Goal: Navigation & Orientation: Understand site structure

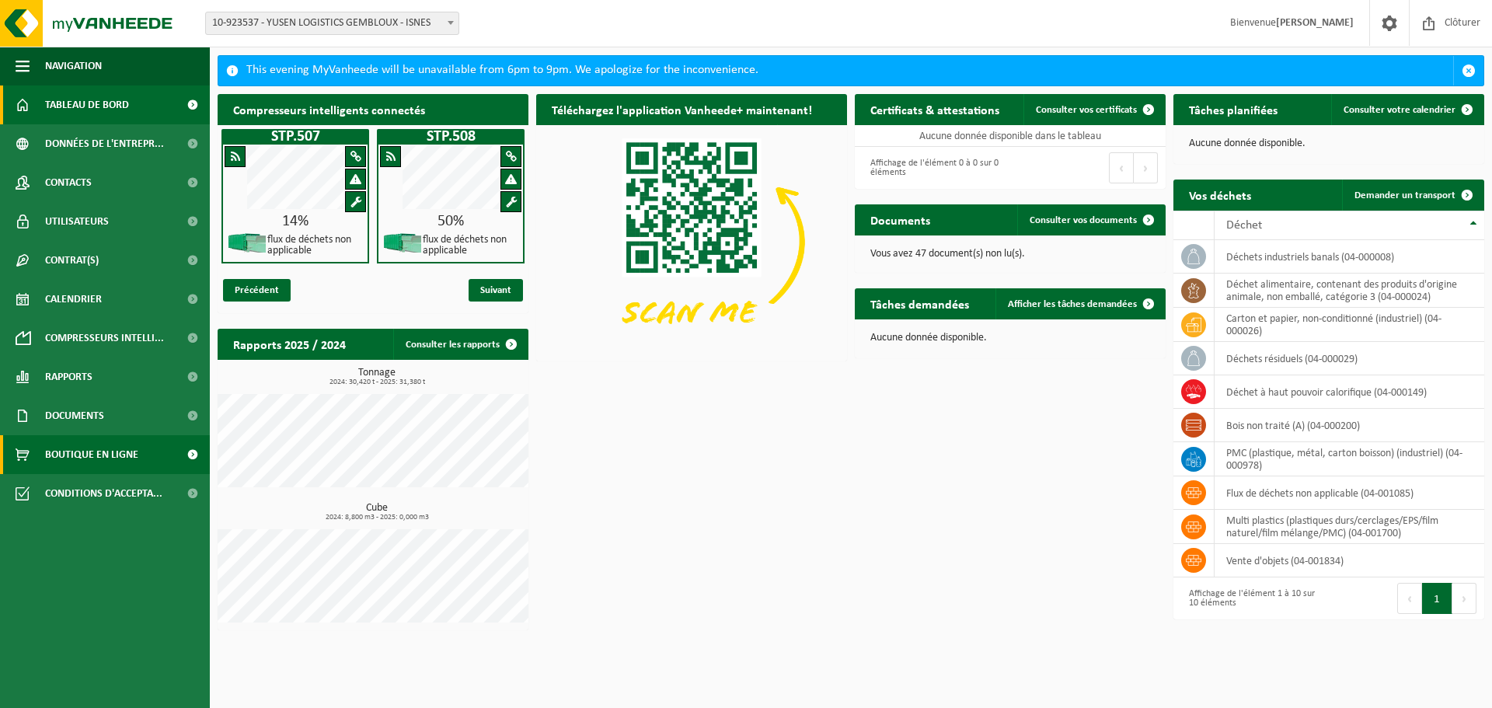
click at [69, 452] on span "Boutique en ligne" at bounding box center [91, 454] width 93 height 39
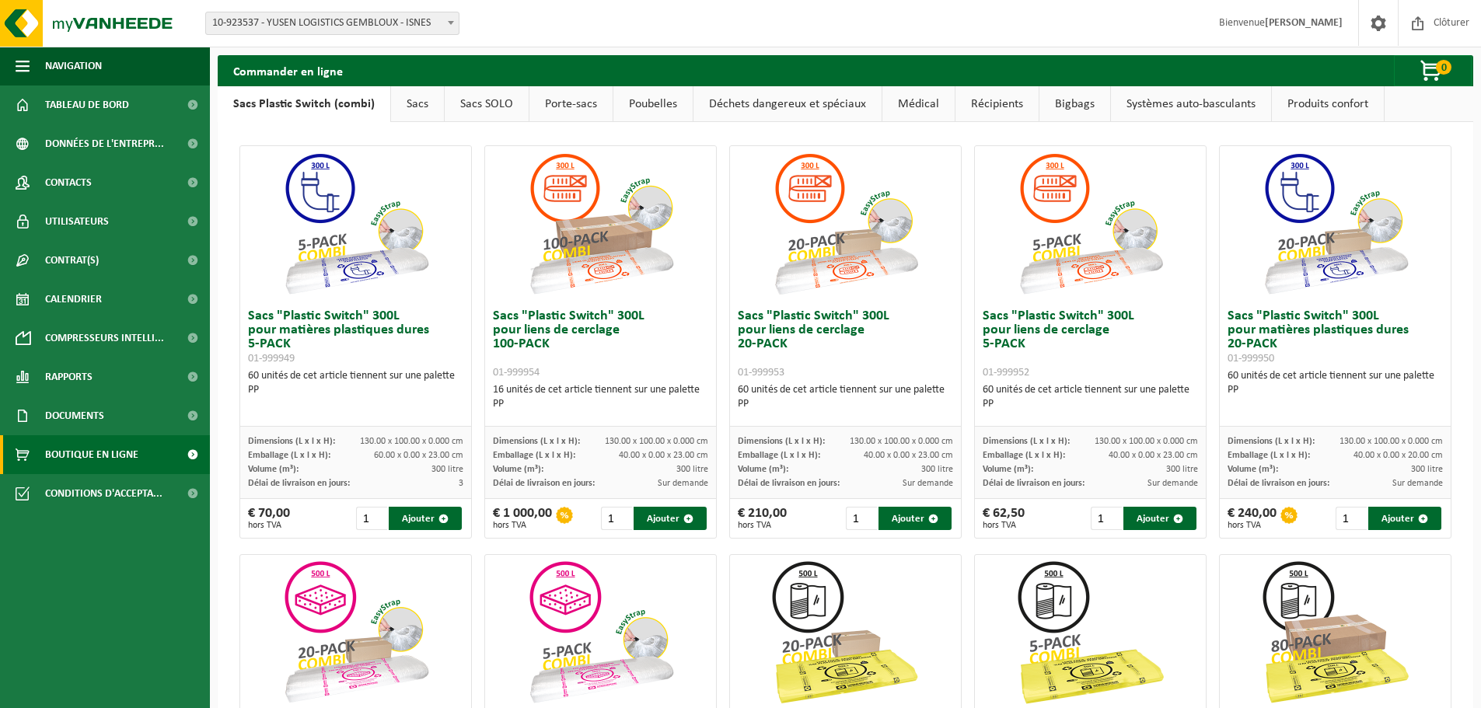
click at [410, 102] on link "Sacs" at bounding box center [417, 104] width 53 height 36
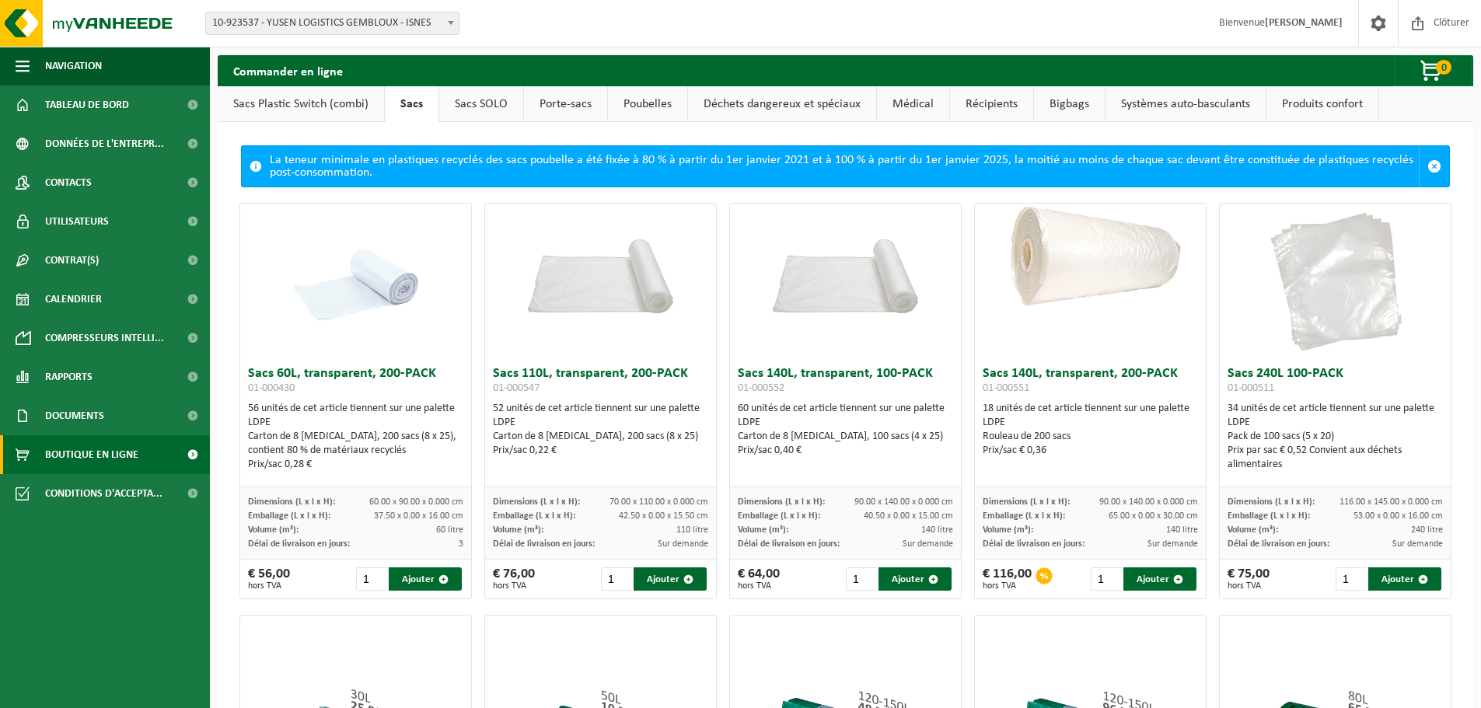
click at [771, 107] on link "Déchets dangereux et spéciaux" at bounding box center [782, 104] width 188 height 36
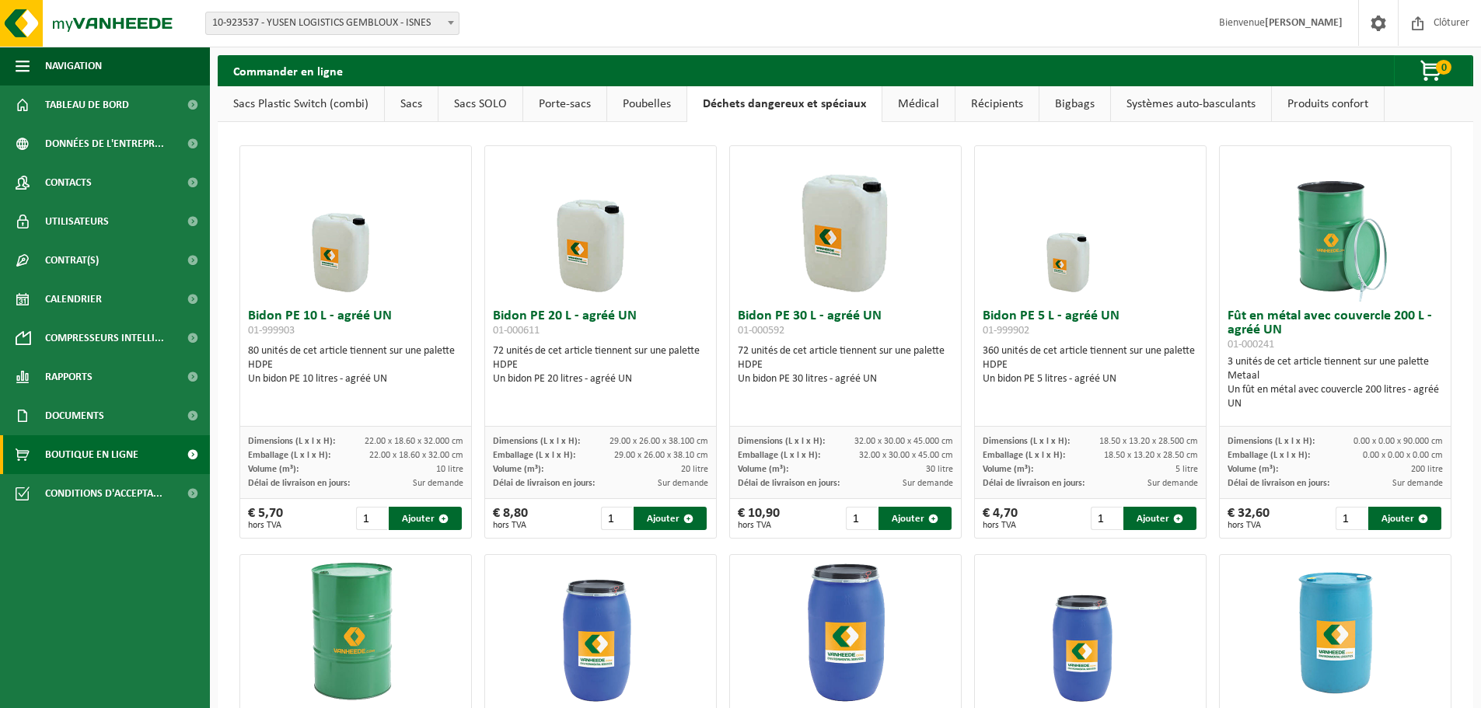
click at [658, 103] on link "Poubelles" at bounding box center [646, 104] width 79 height 36
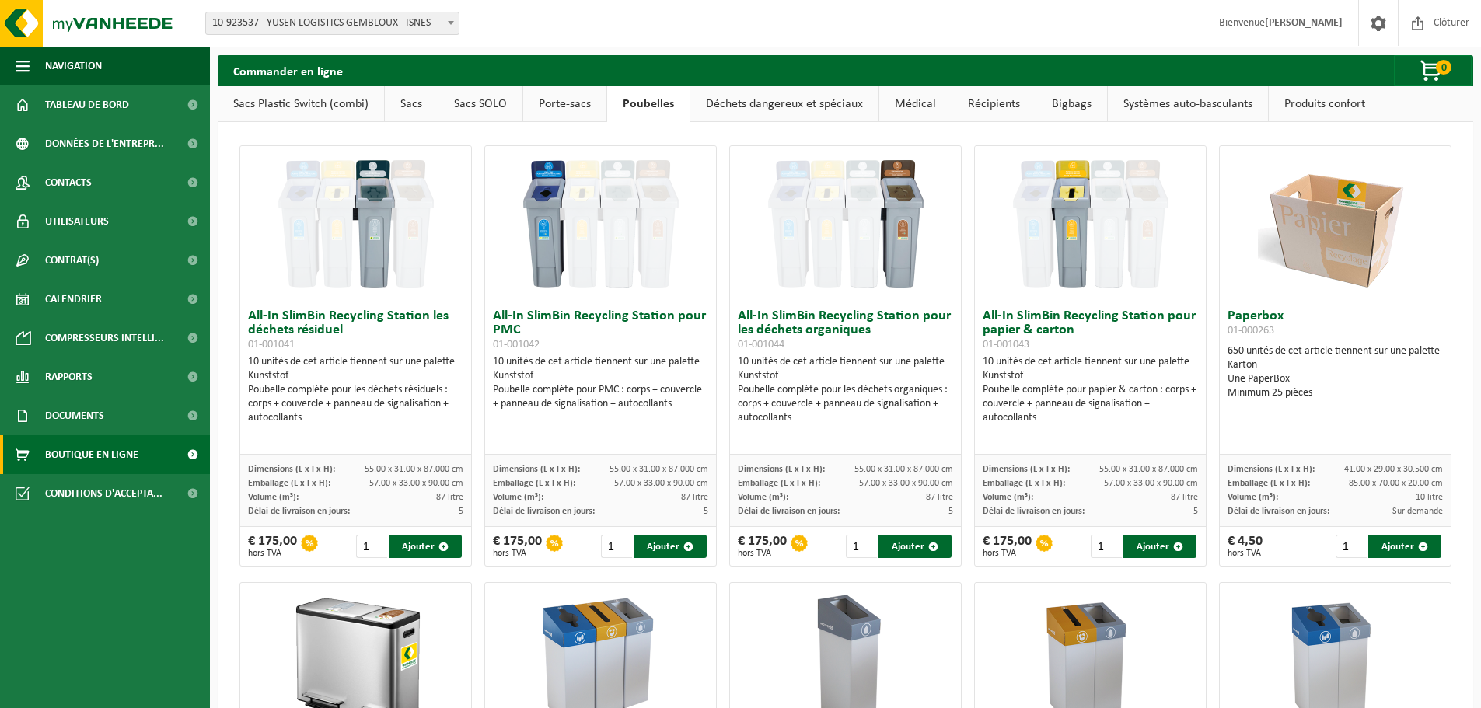
click at [557, 99] on link "Porte-sacs" at bounding box center [564, 104] width 83 height 36
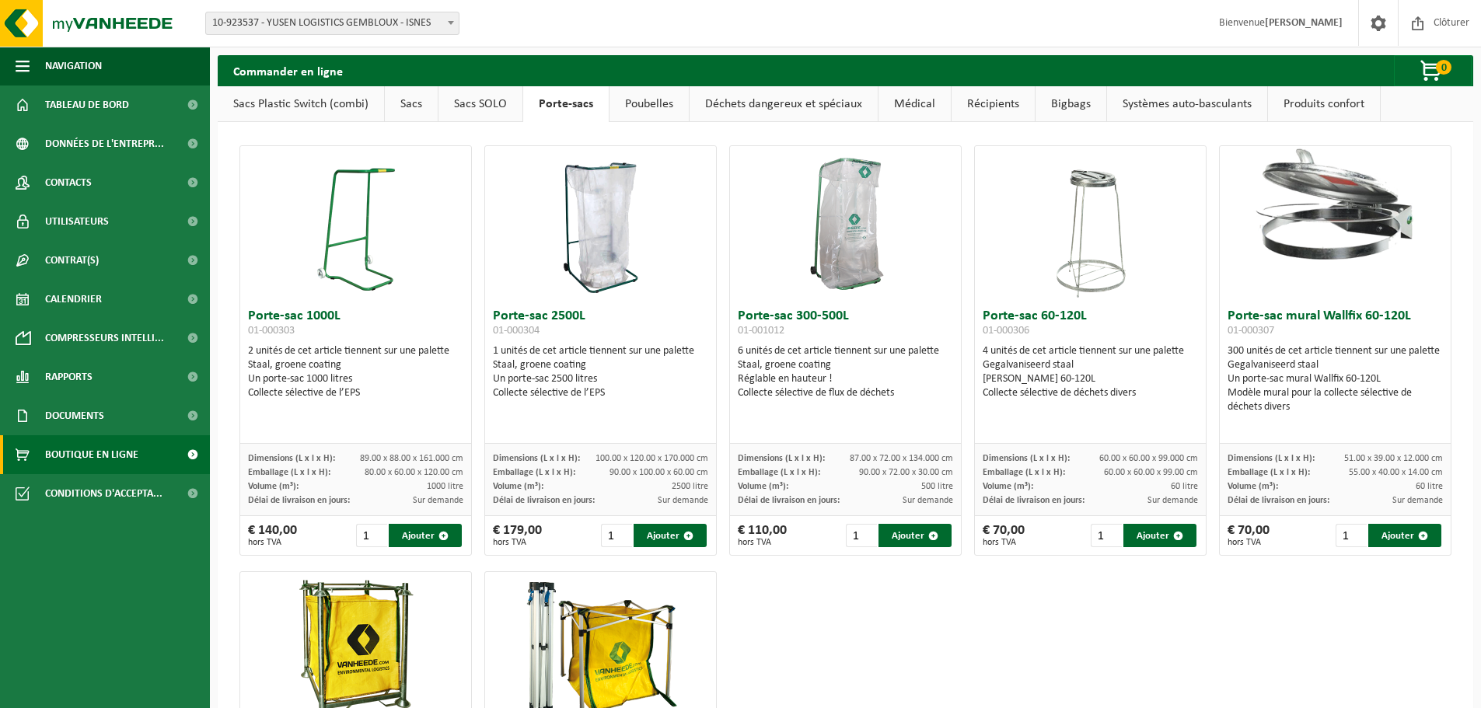
click at [469, 110] on link "Sacs SOLO" at bounding box center [480, 104] width 84 height 36
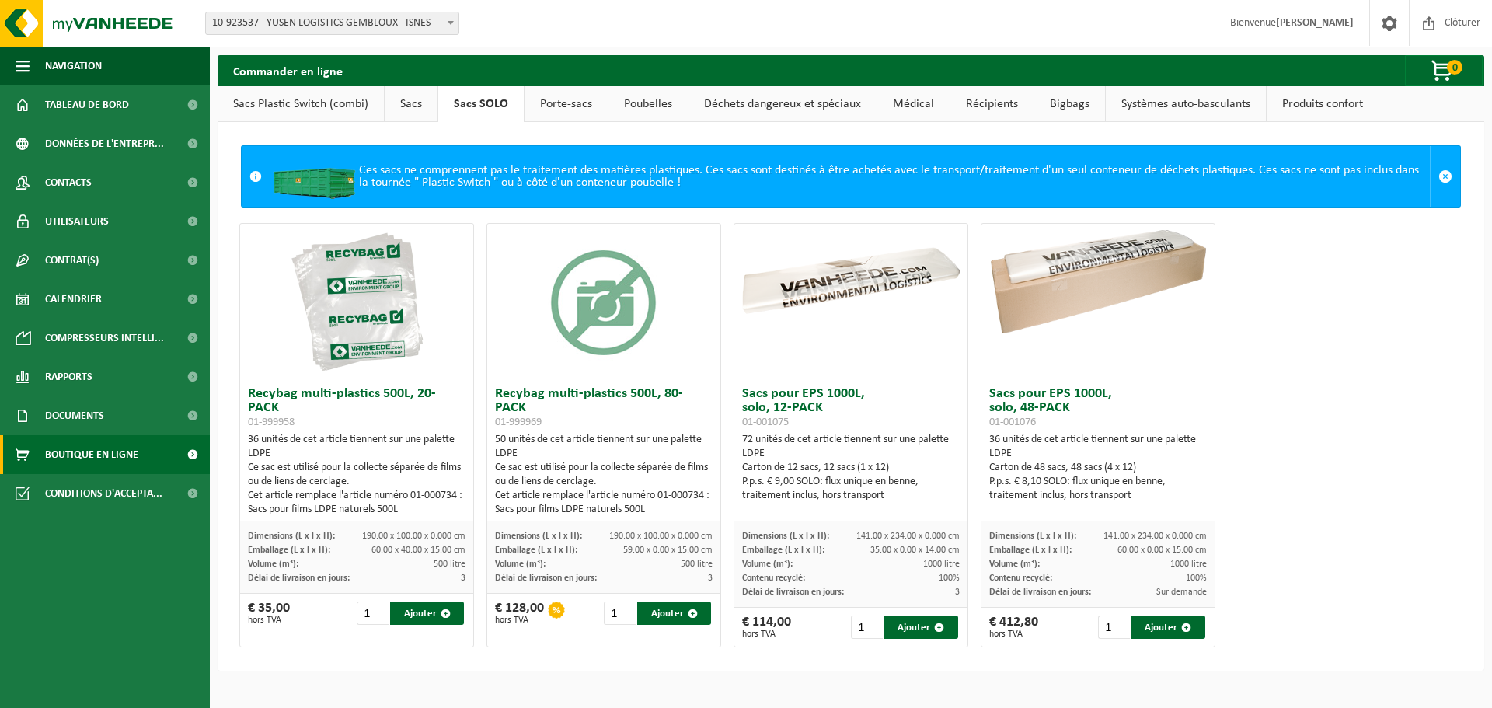
click at [411, 99] on link "Sacs" at bounding box center [411, 104] width 53 height 36
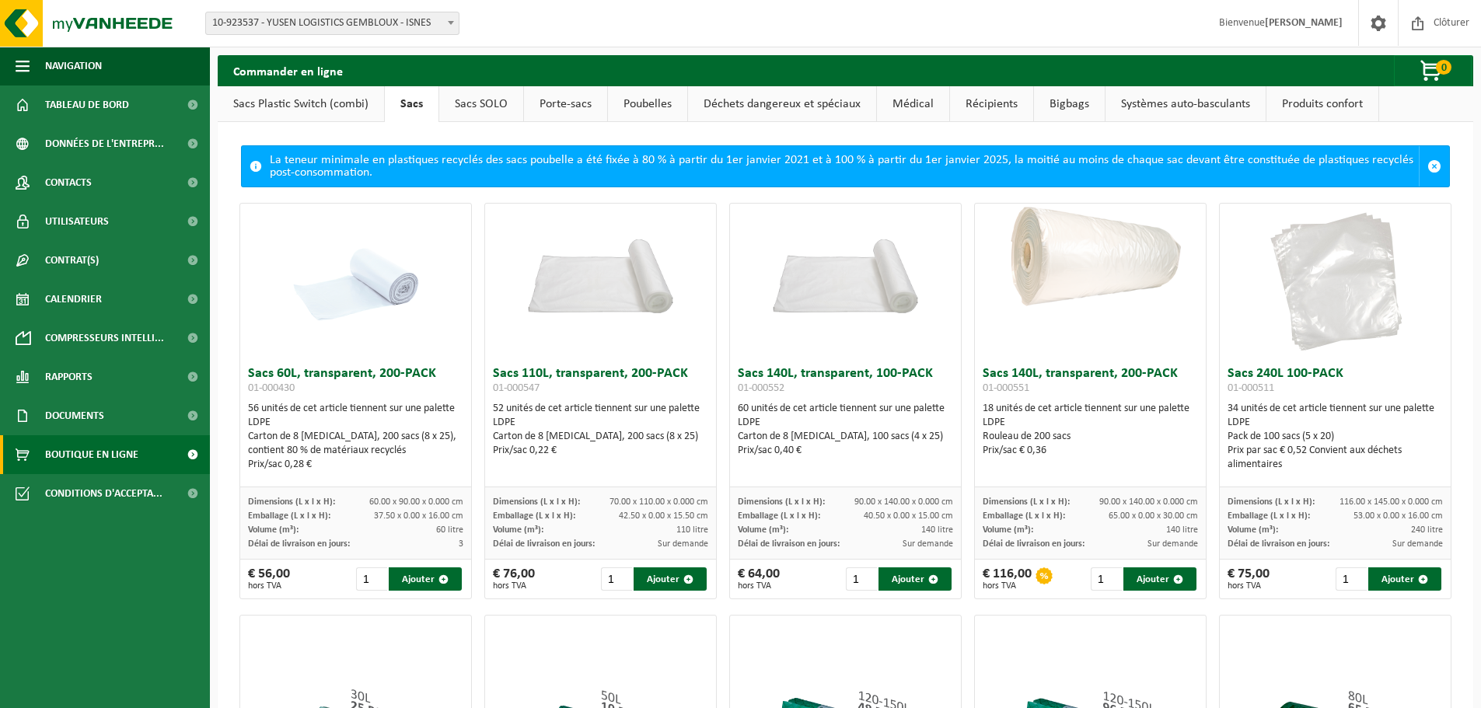
click at [642, 101] on link "Poubelles" at bounding box center [647, 104] width 79 height 36
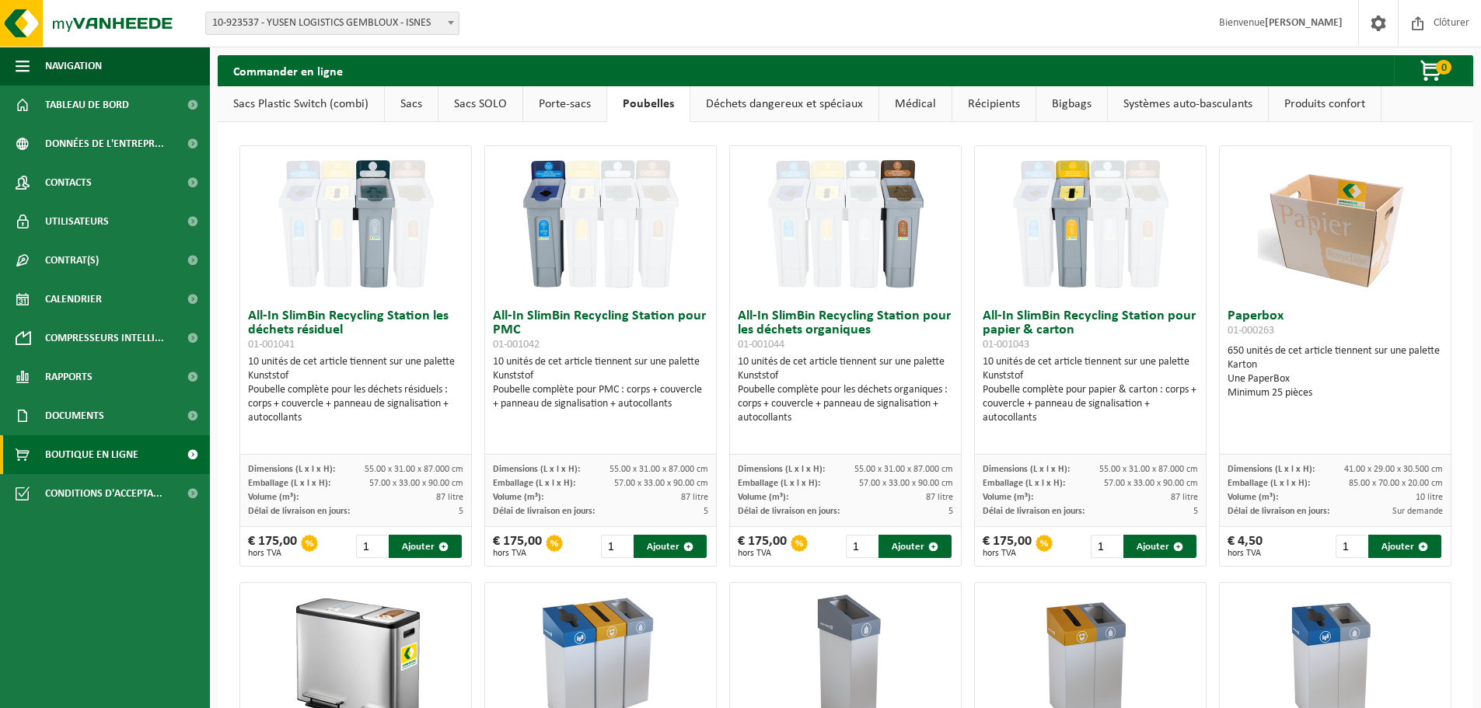
click at [566, 100] on link "Porte-sacs" at bounding box center [564, 104] width 83 height 36
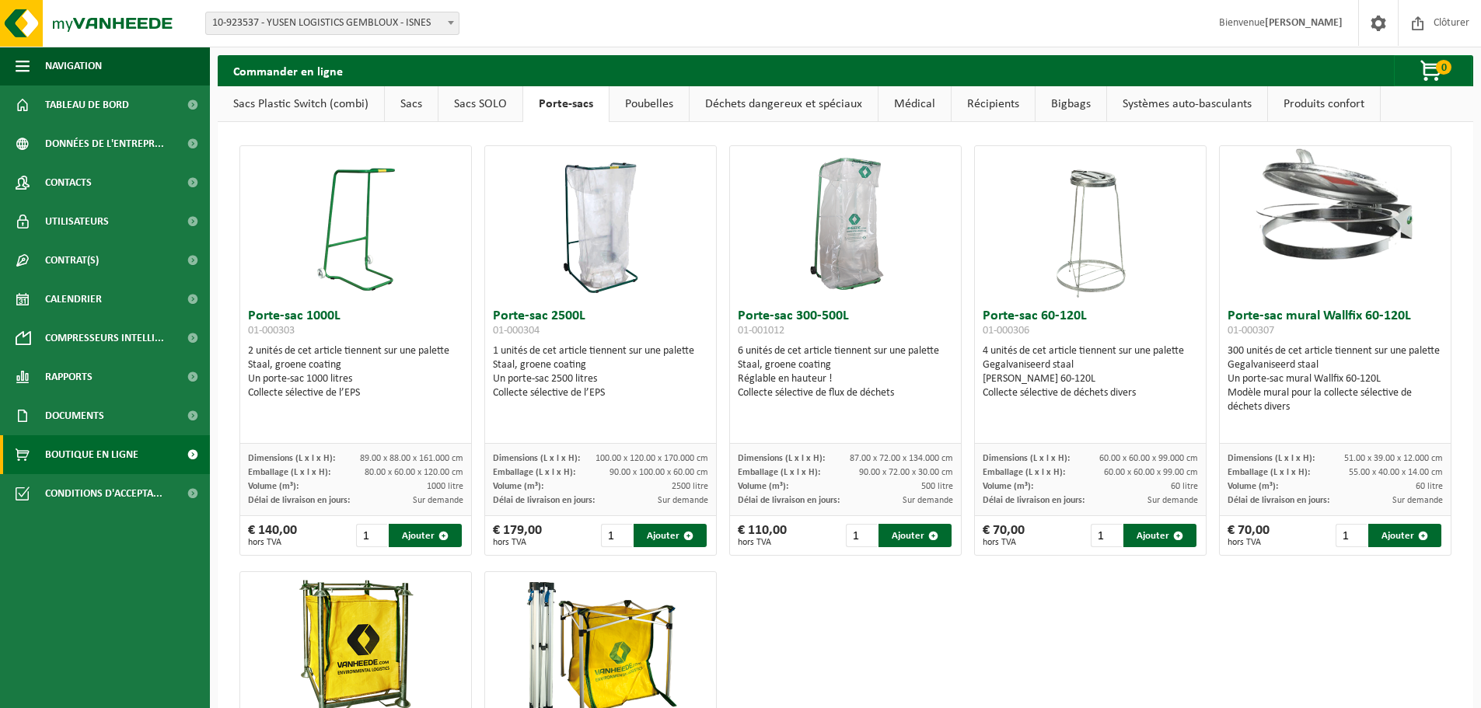
click at [303, 103] on link "Sacs Plastic Switch (combi)" at bounding box center [301, 104] width 166 height 36
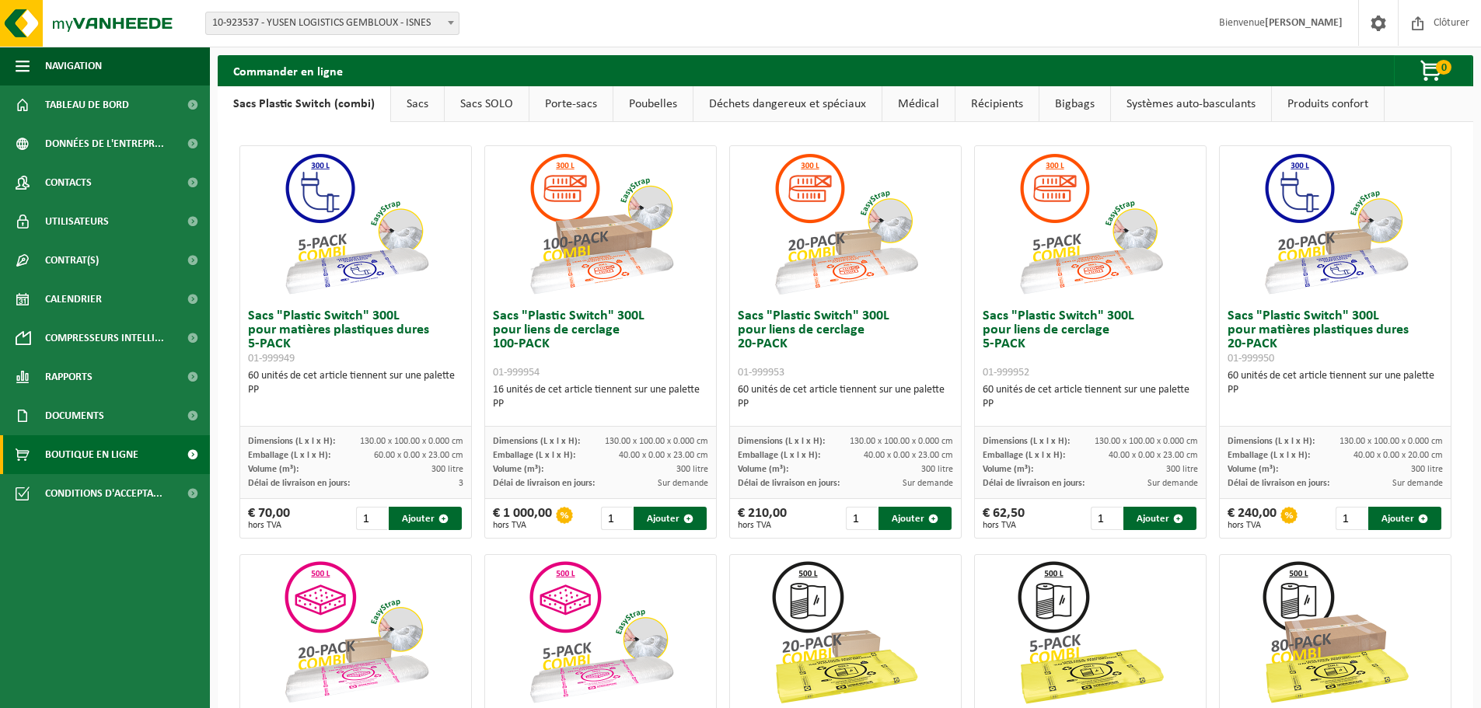
click at [1304, 101] on link "Produits confort" at bounding box center [1327, 104] width 112 height 36
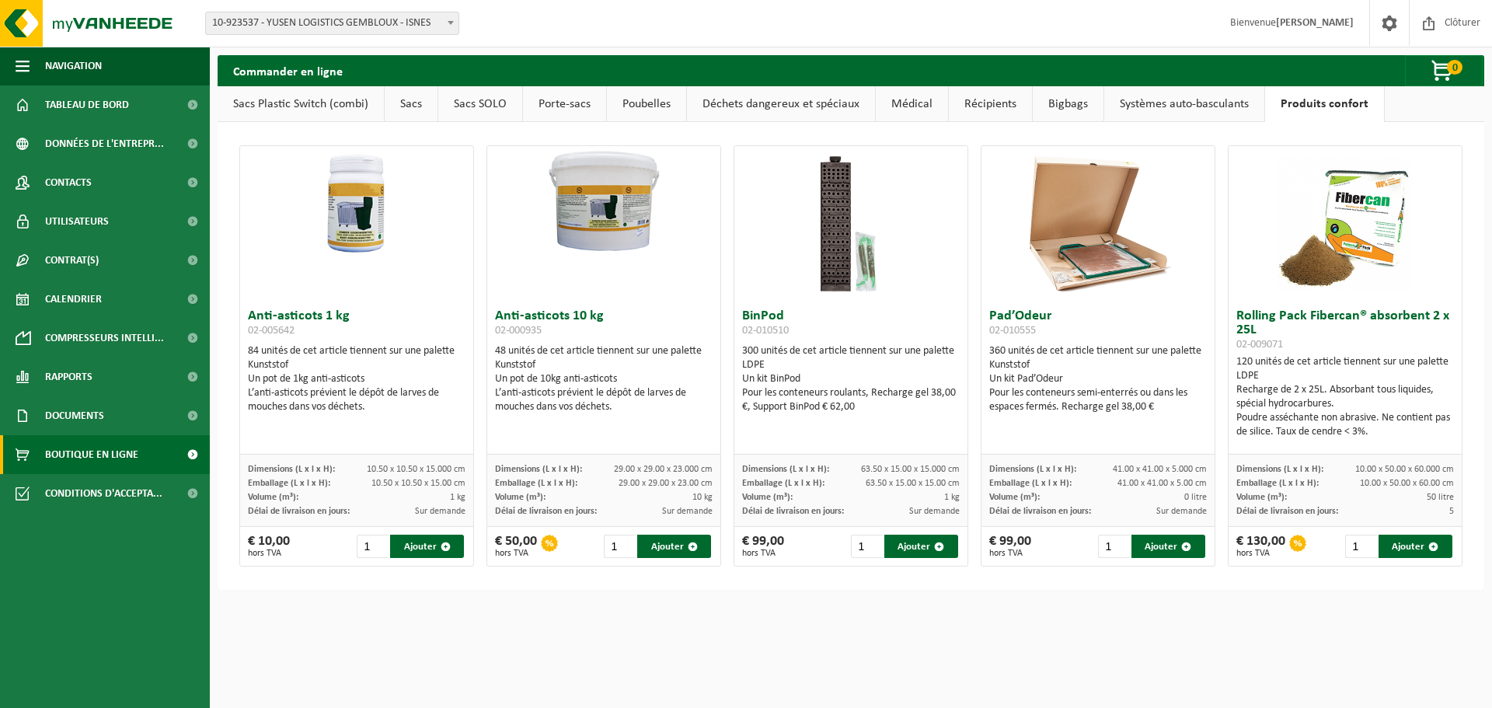
click at [1178, 101] on link "Systèmes auto-basculants" at bounding box center [1184, 104] width 160 height 36
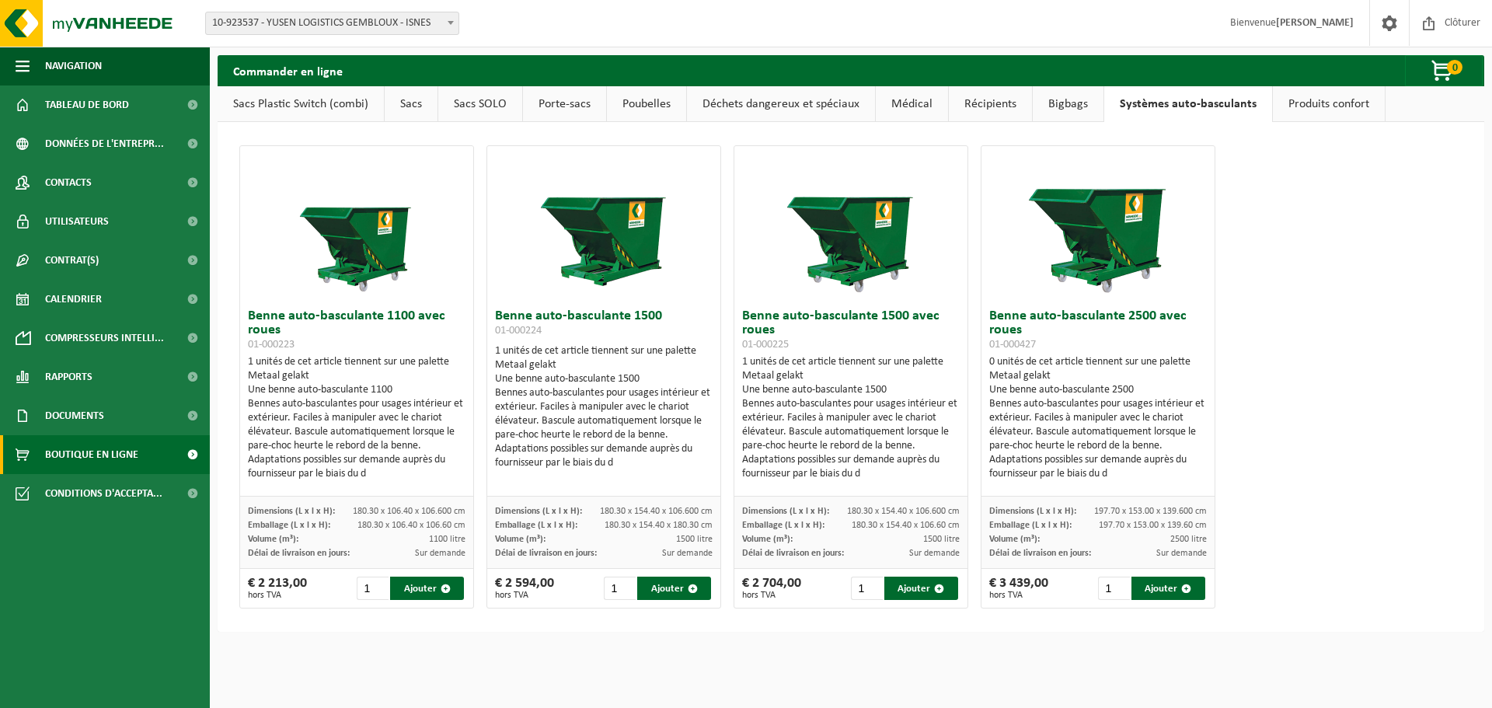
click at [993, 99] on link "Récipients" at bounding box center [990, 104] width 83 height 36
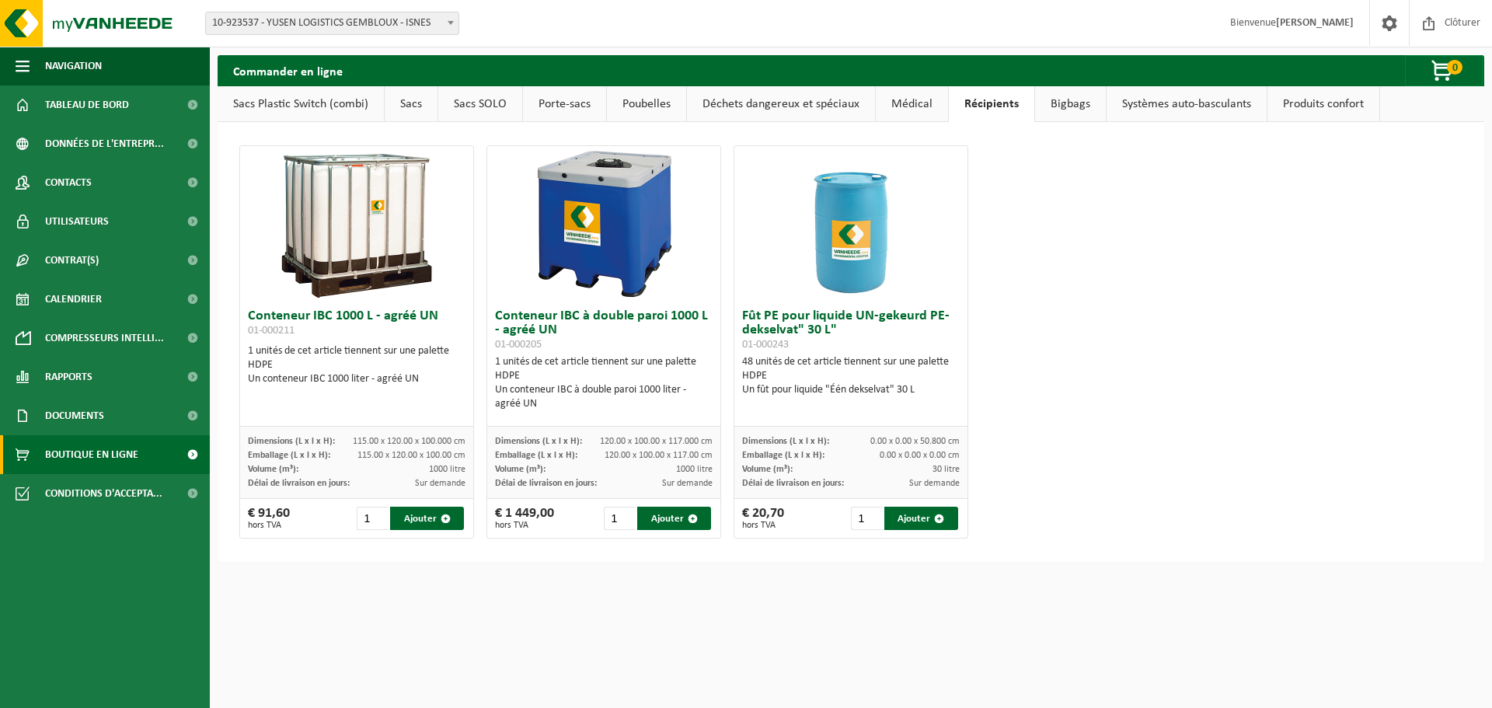
click at [1067, 100] on link "Bigbags" at bounding box center [1070, 104] width 71 height 36
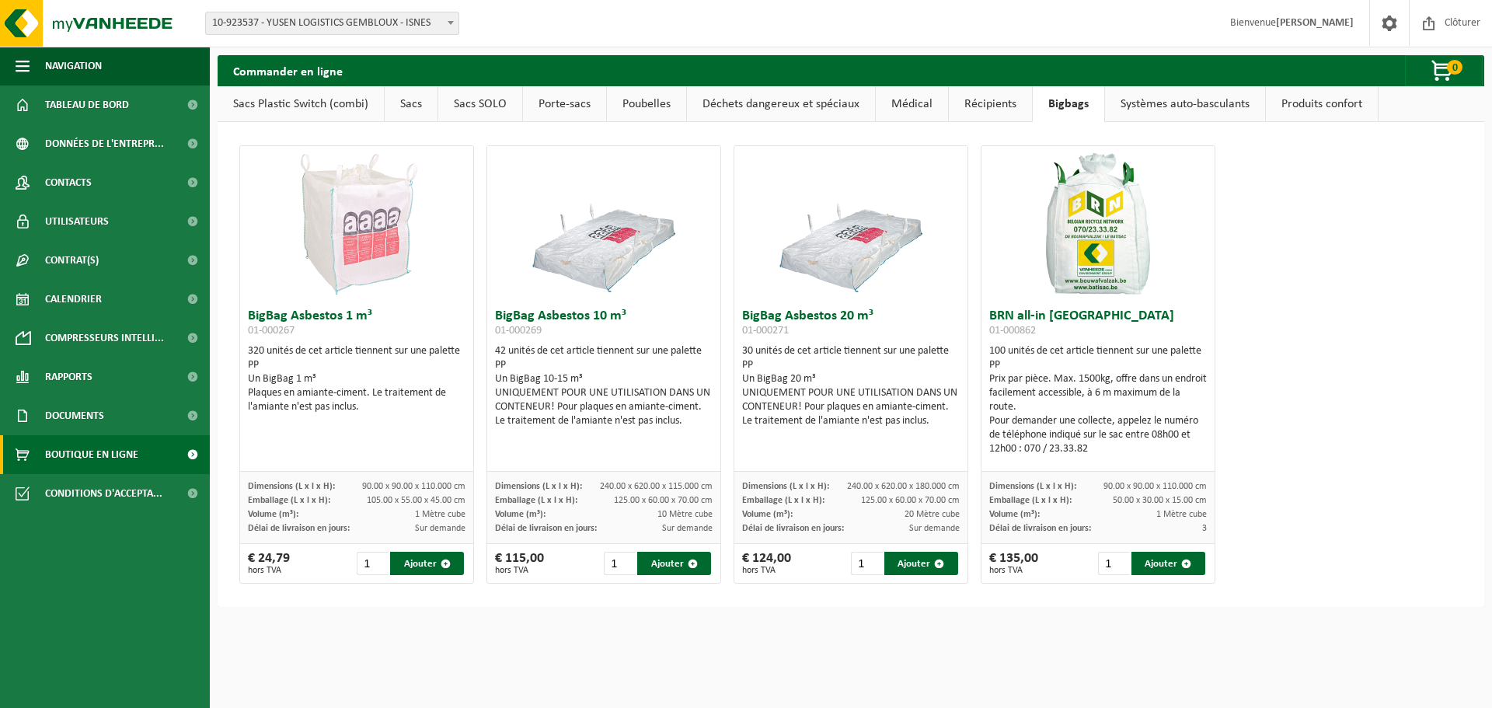
click at [302, 99] on link "Sacs Plastic Switch (combi)" at bounding box center [301, 104] width 166 height 36
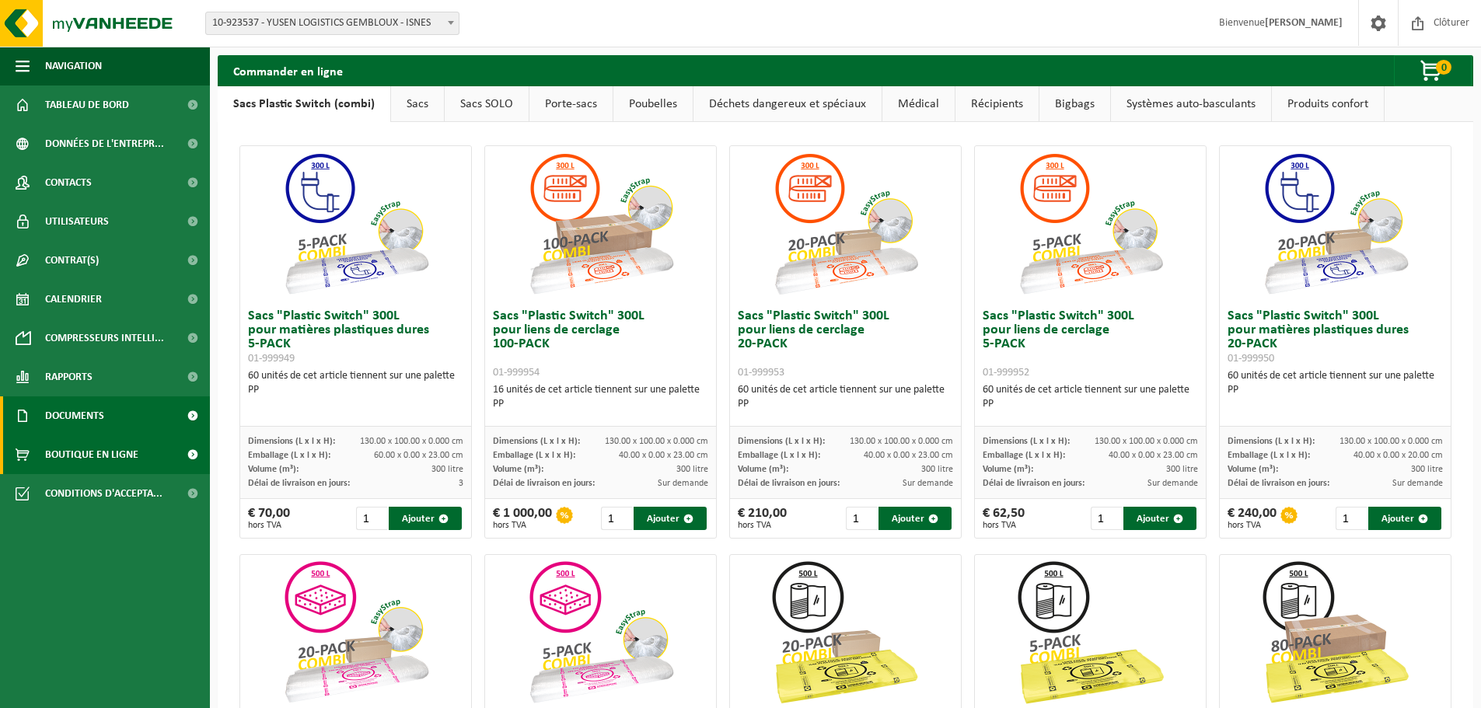
click at [113, 412] on link "Documents" at bounding box center [105, 415] width 210 height 39
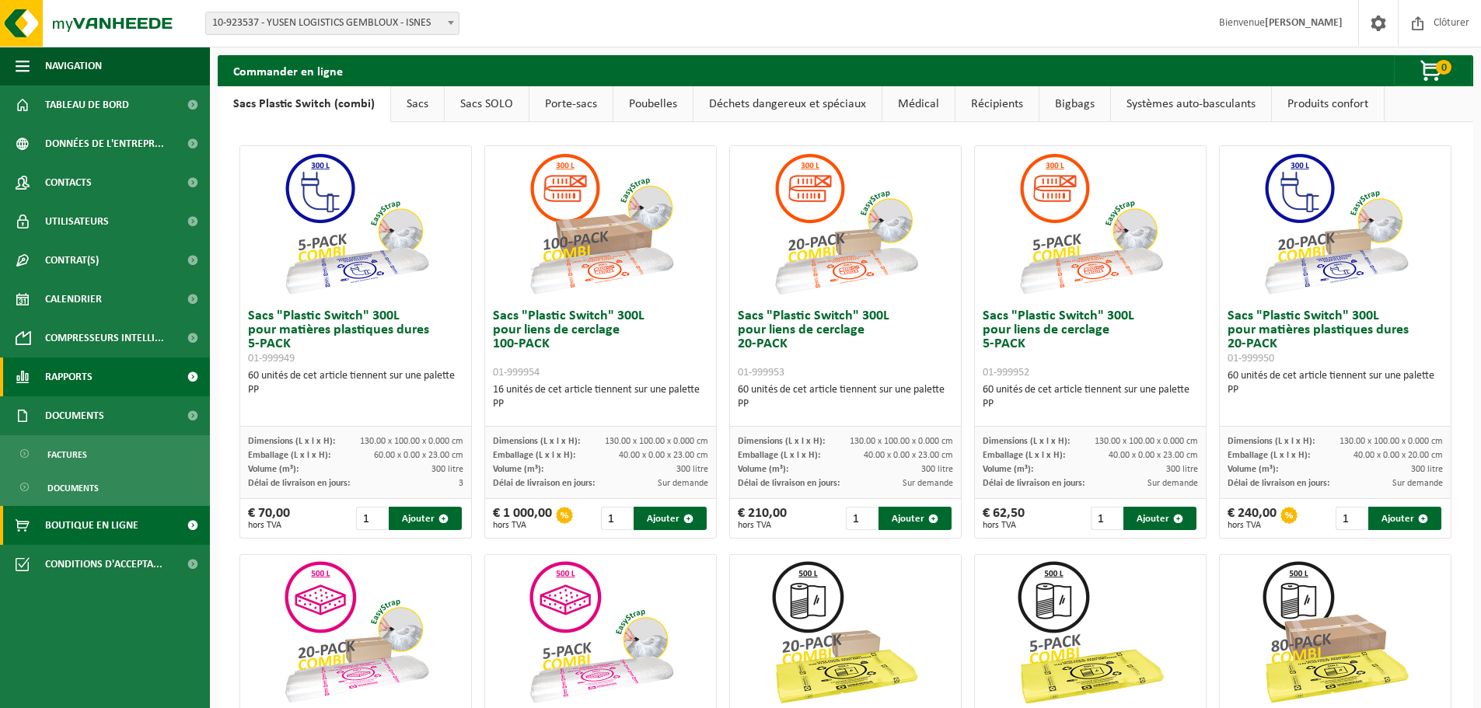
click at [120, 374] on link "Rapports" at bounding box center [105, 377] width 210 height 39
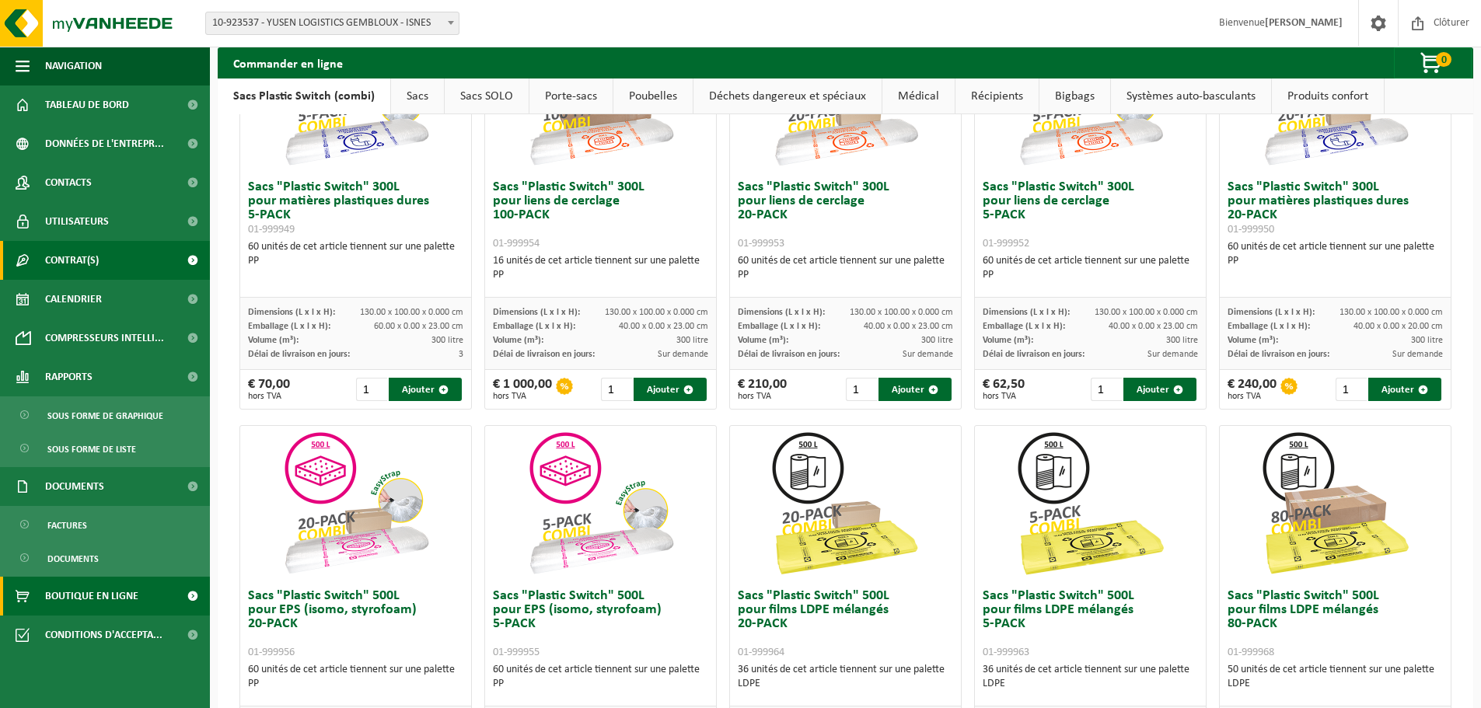
scroll to position [233, 0]
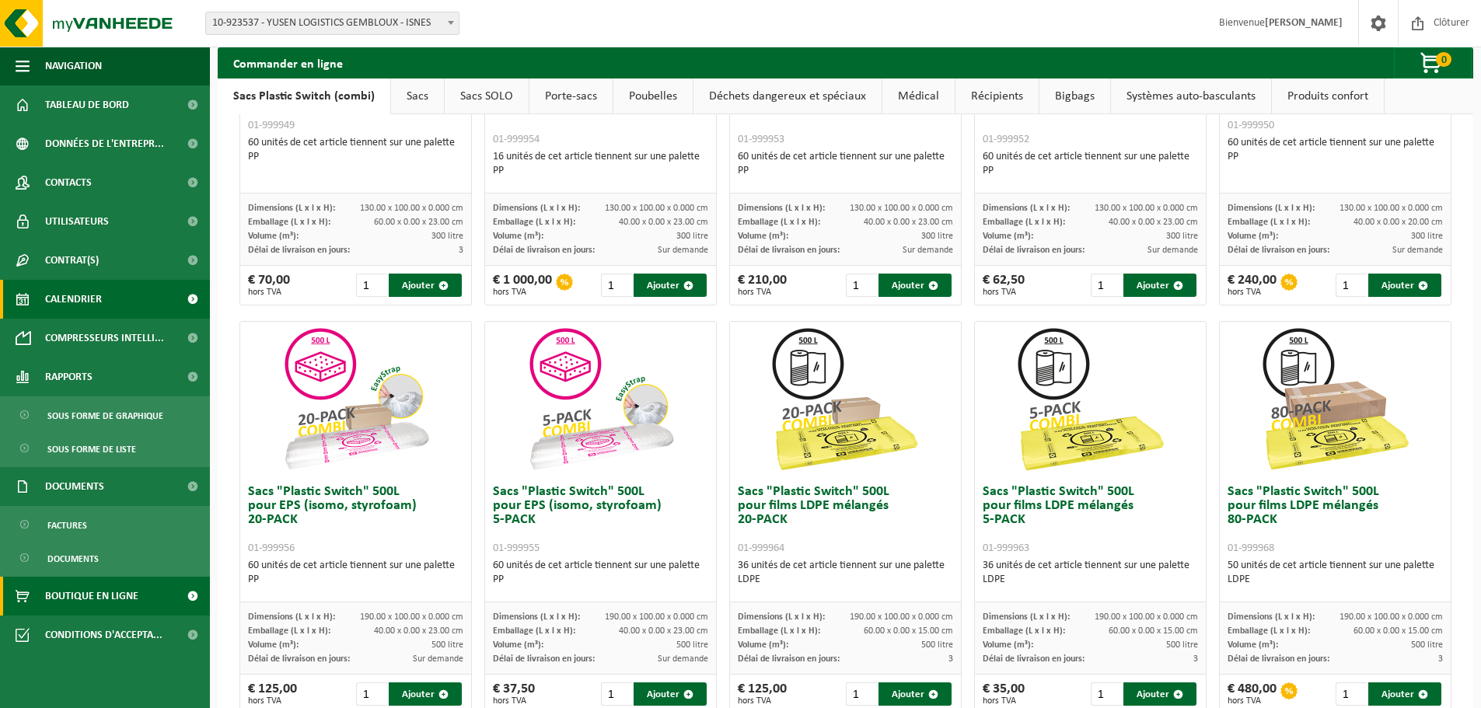
click at [93, 305] on span "Calendrier" at bounding box center [73, 299] width 57 height 39
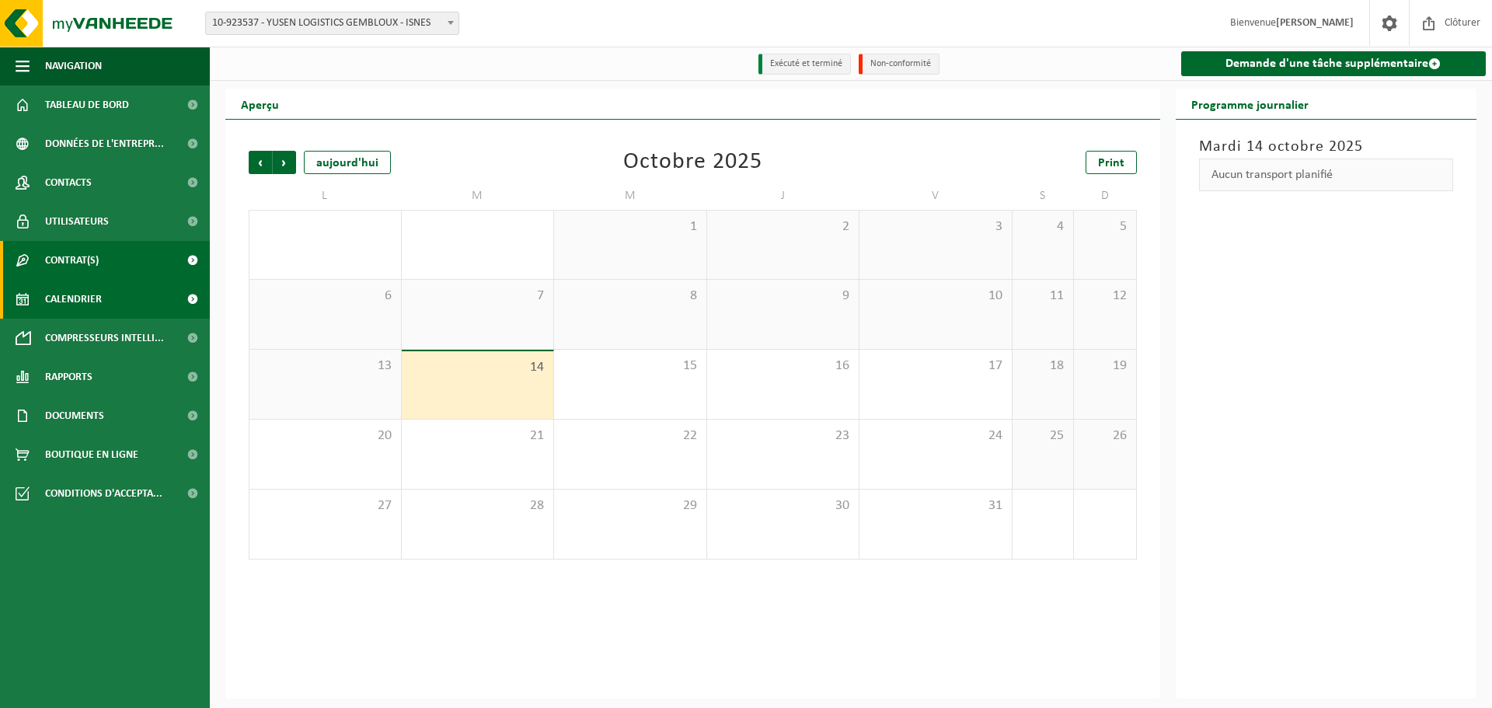
click at [98, 247] on span "Contrat(s)" at bounding box center [72, 260] width 54 height 39
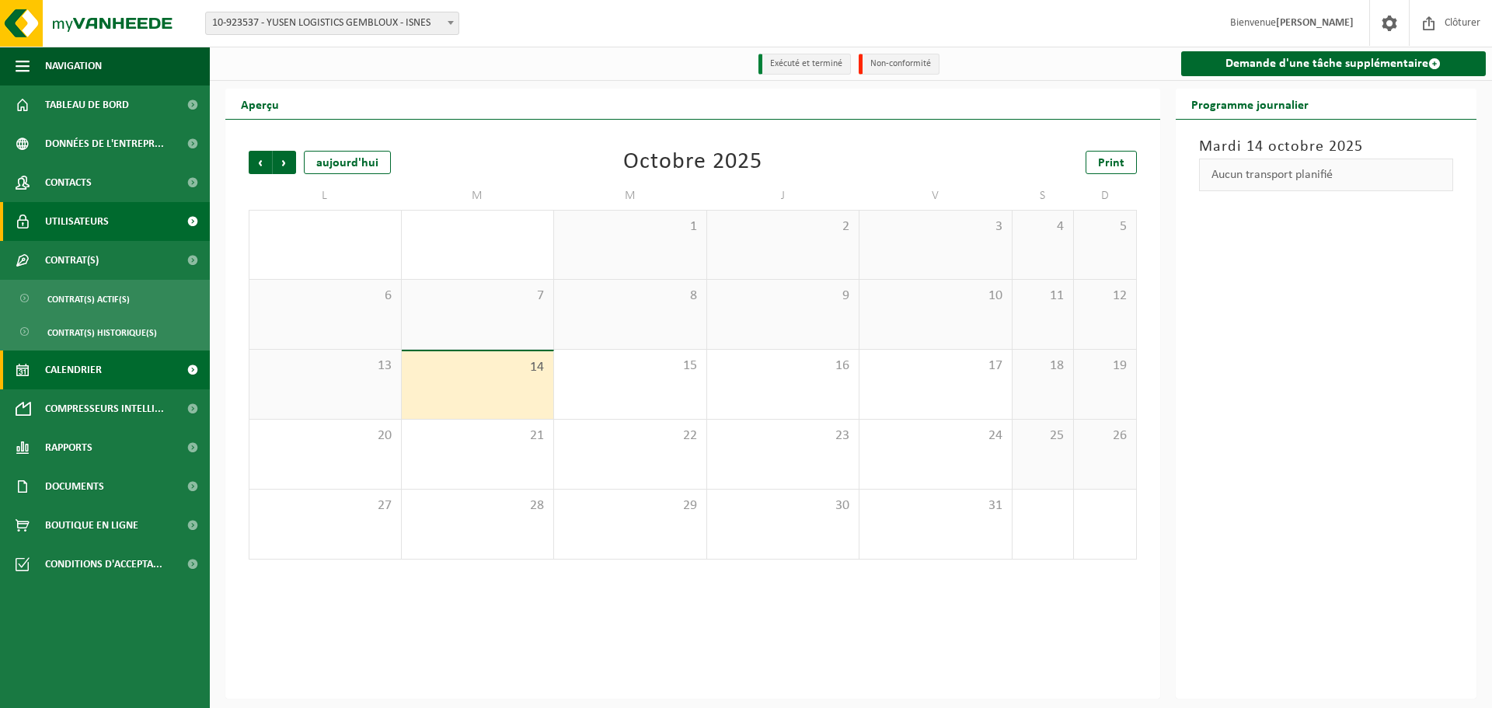
click at [101, 223] on span "Utilisateurs" at bounding box center [77, 221] width 64 height 39
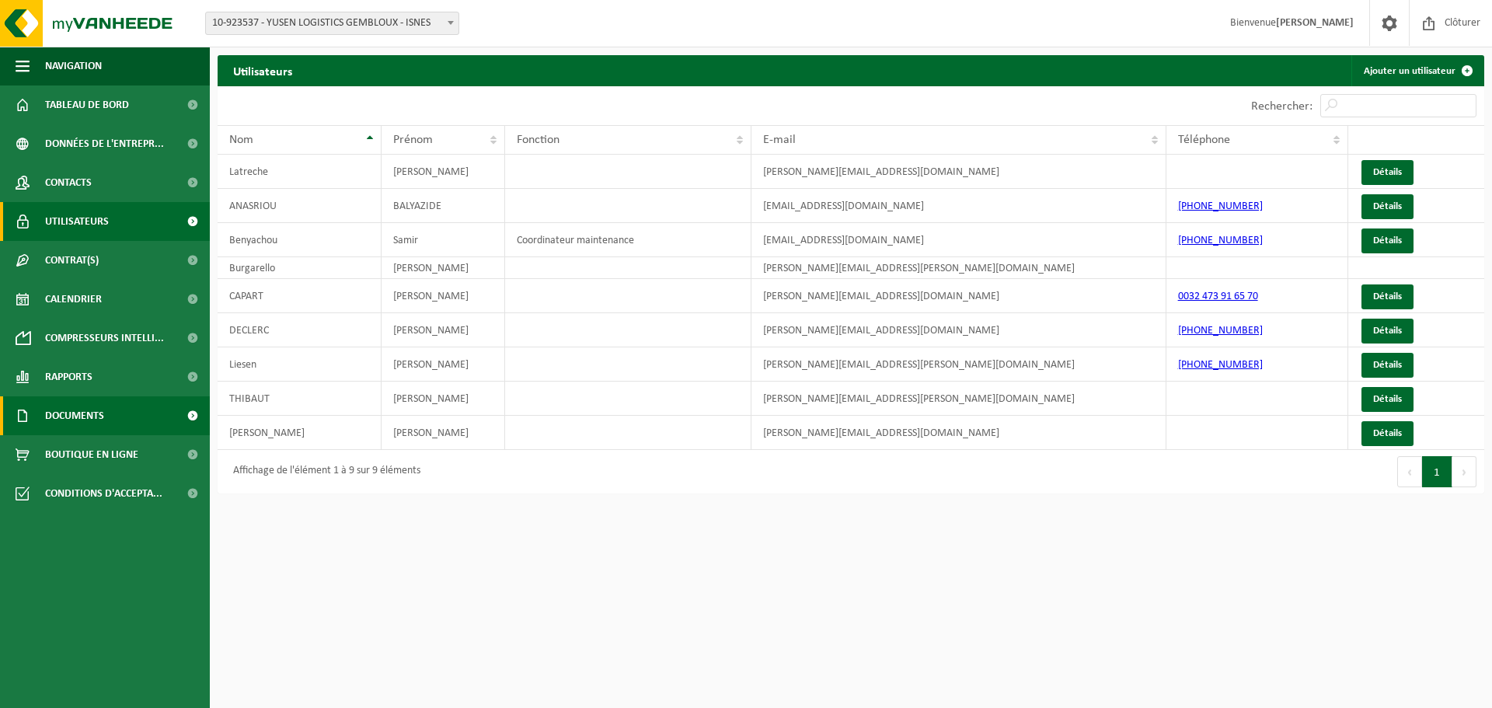
click at [59, 412] on span "Documents" at bounding box center [74, 415] width 59 height 39
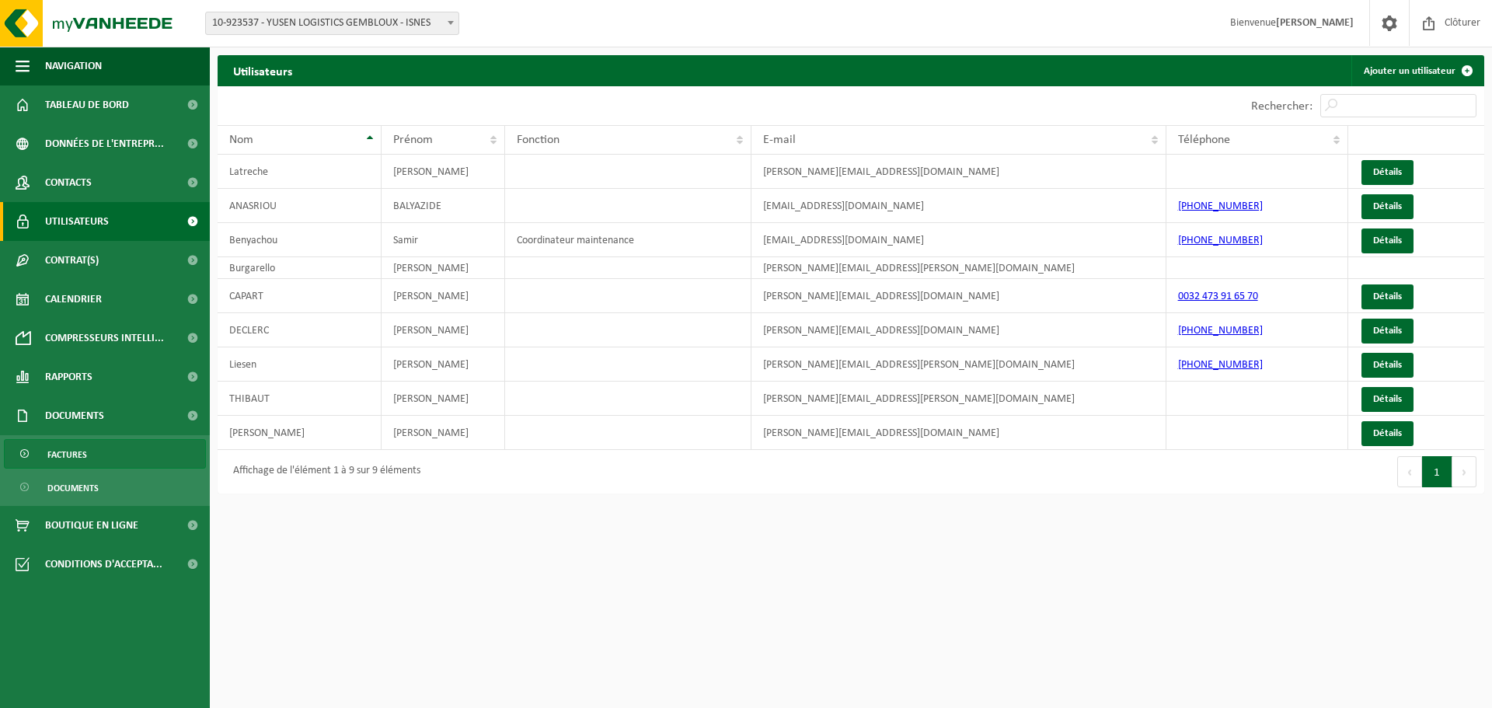
click at [65, 448] on span "Factures" at bounding box center [67, 455] width 40 height 30
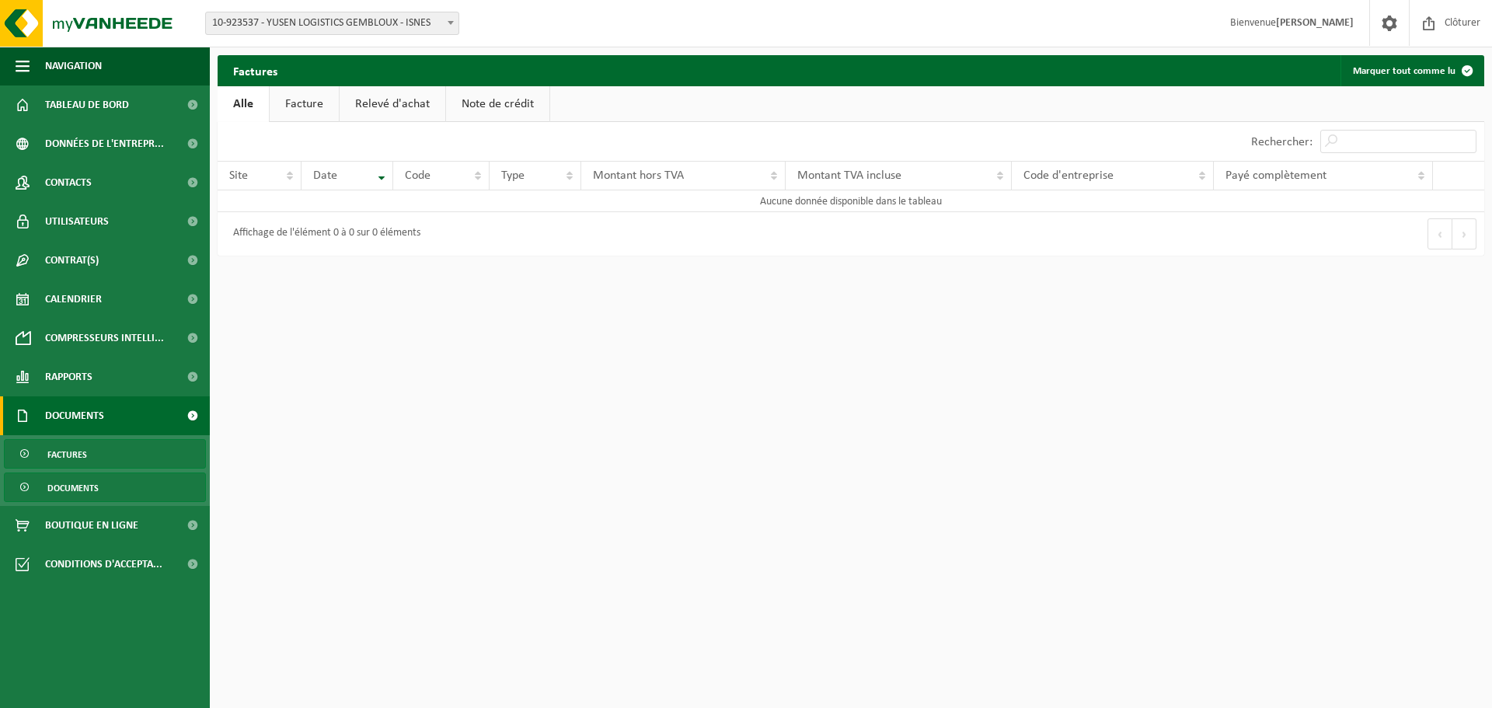
click at [88, 481] on span "Documents" at bounding box center [72, 488] width 51 height 30
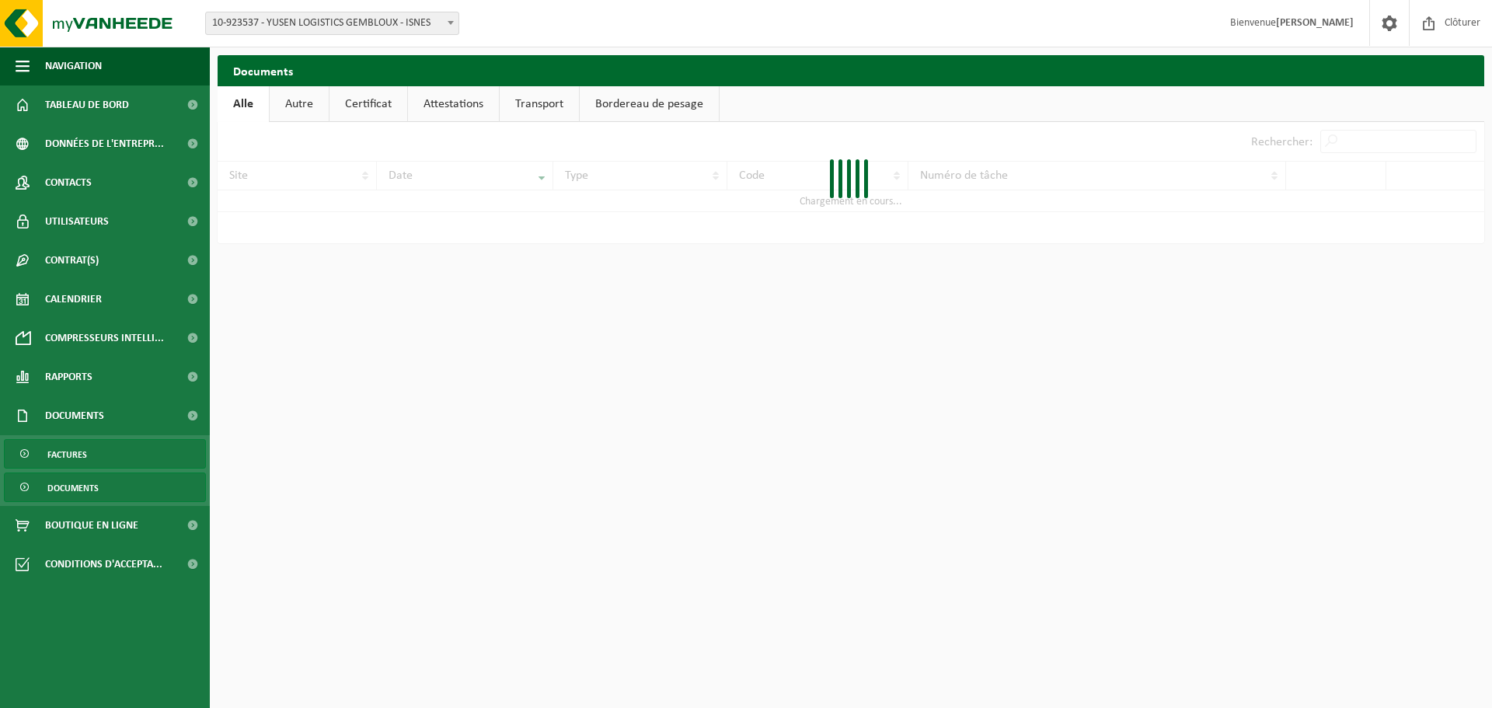
click at [75, 444] on span "Factures" at bounding box center [67, 455] width 40 height 30
click at [92, 413] on span "Documents" at bounding box center [74, 415] width 59 height 39
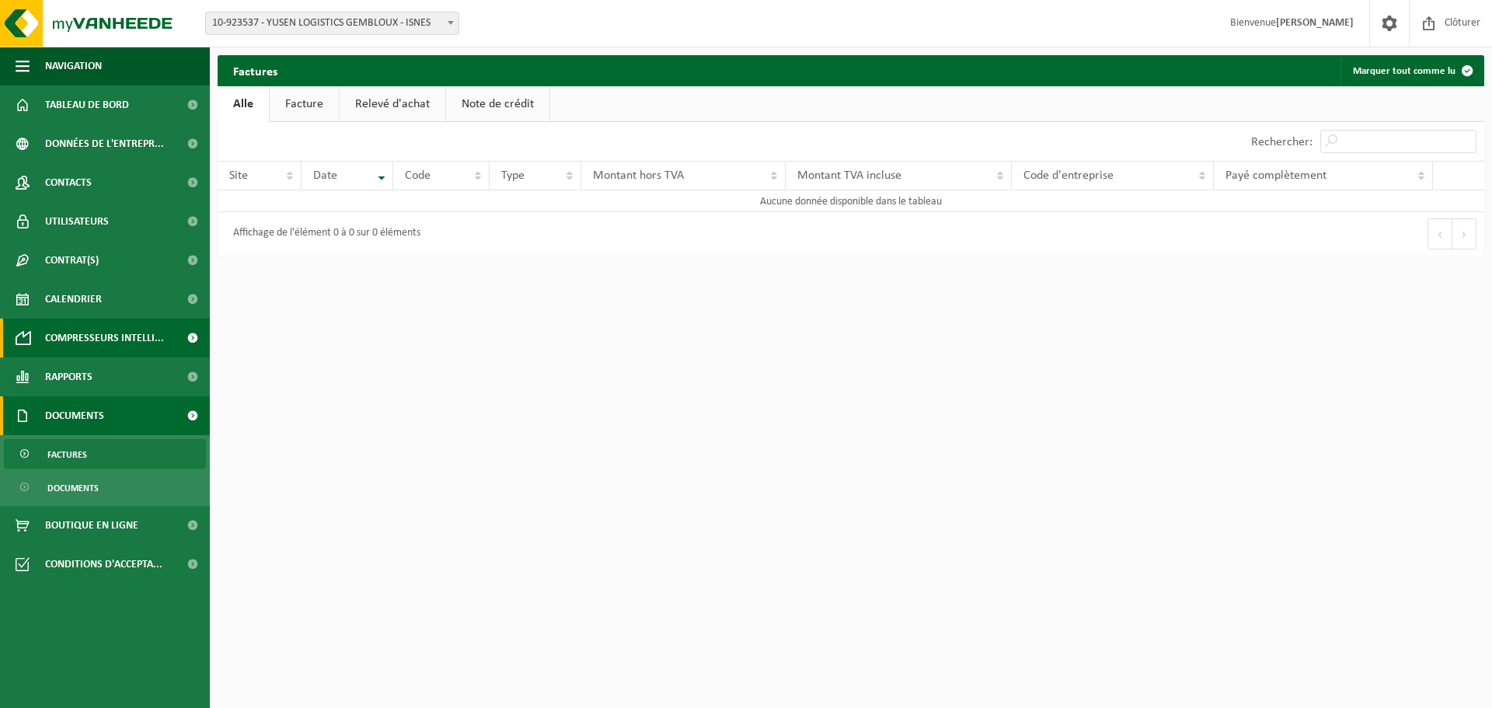
click at [104, 339] on span "Compresseurs intelli..." at bounding box center [104, 338] width 119 height 39
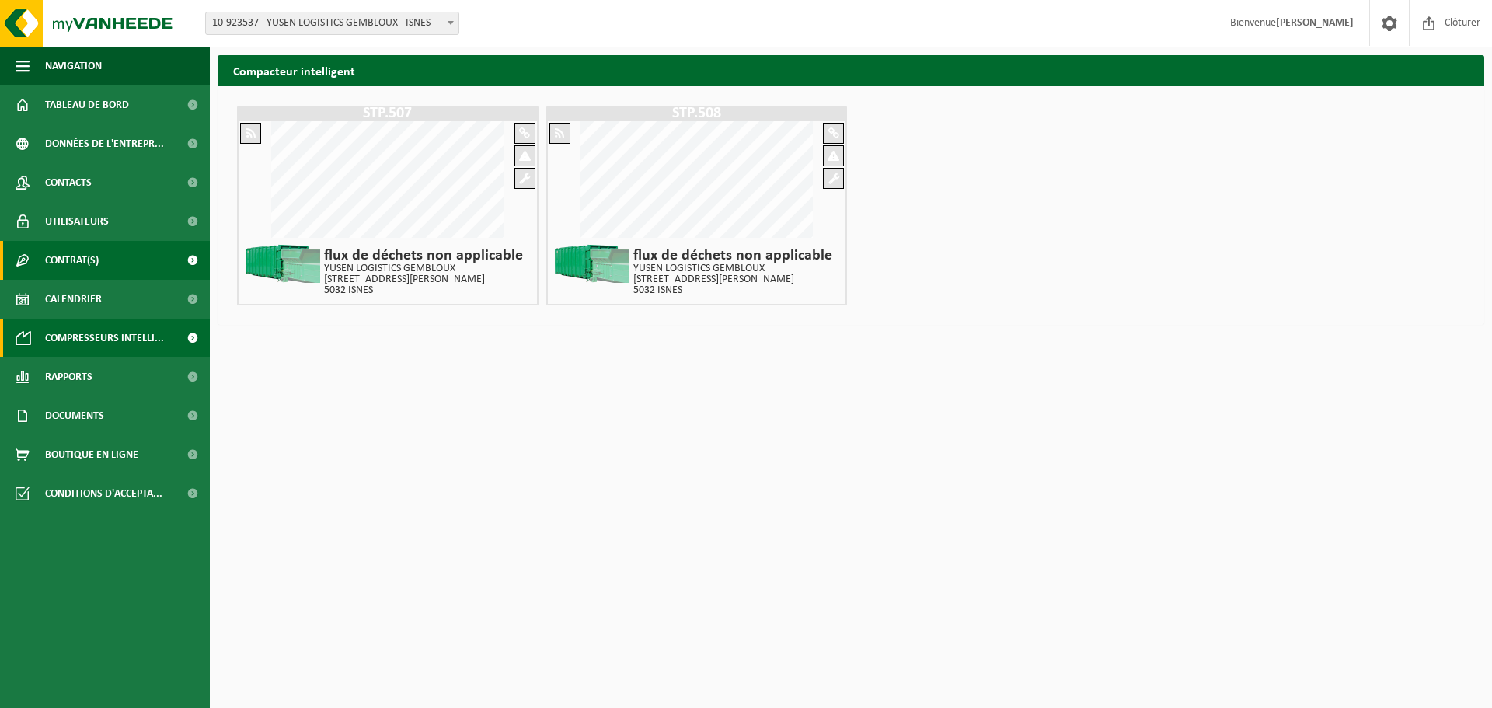
click at [89, 259] on span "Contrat(s)" at bounding box center [72, 260] width 54 height 39
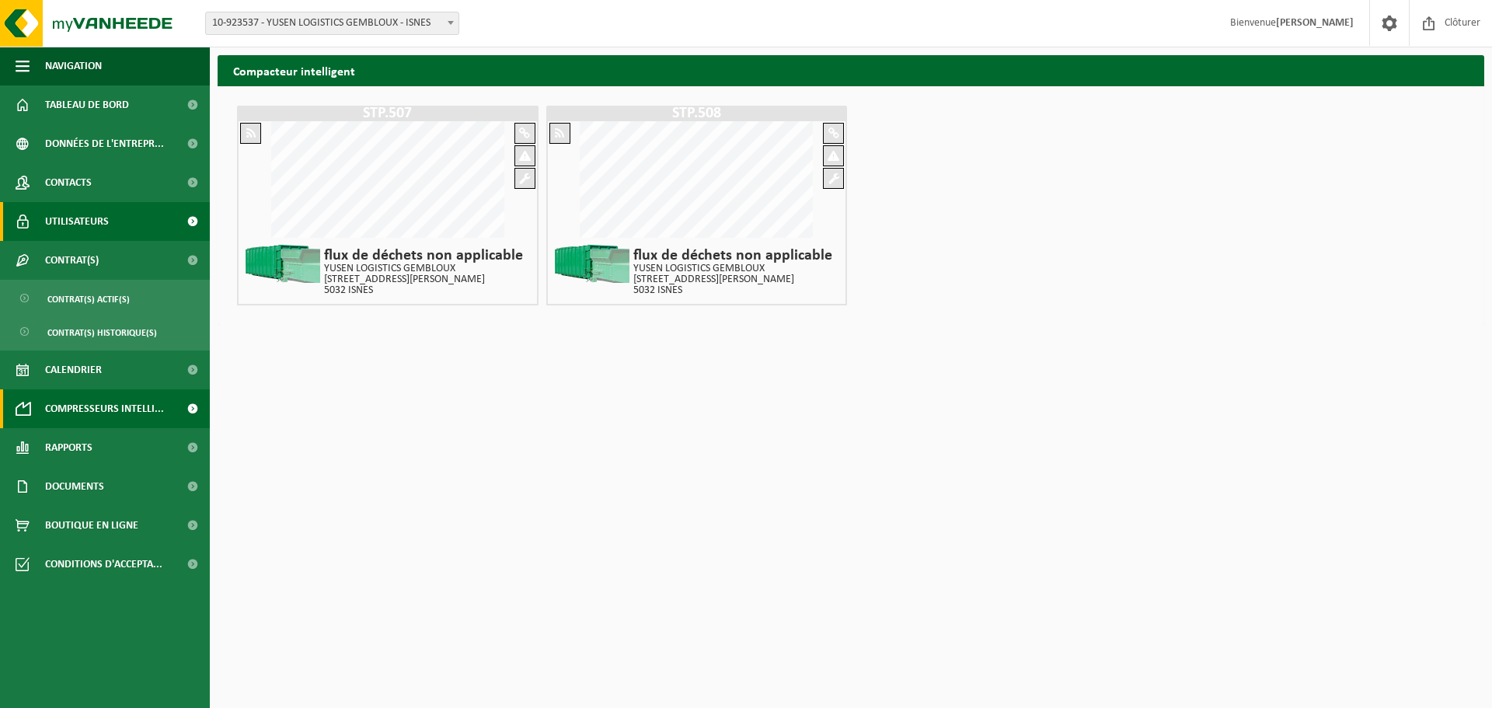
click at [78, 222] on span "Utilisateurs" at bounding box center [77, 221] width 64 height 39
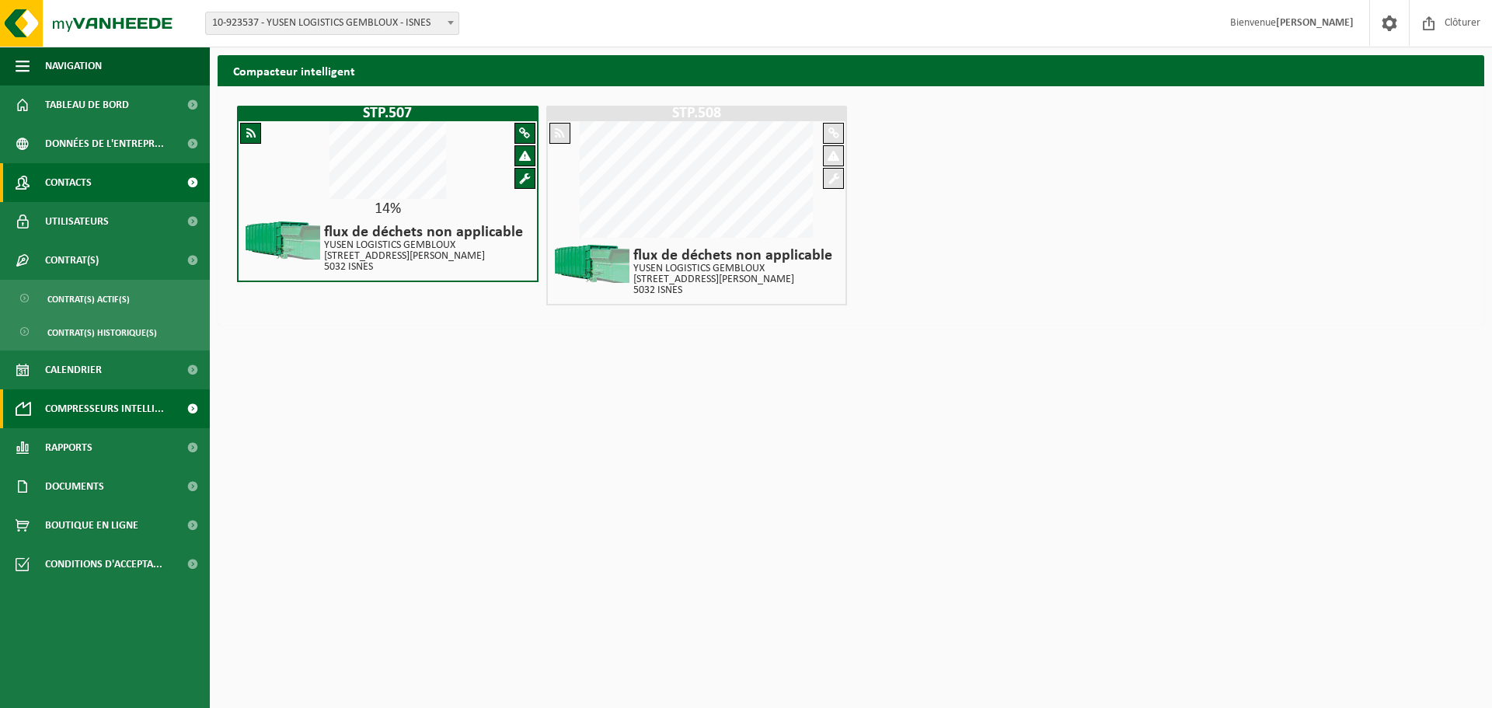
click at [88, 182] on span "Contacts" at bounding box center [68, 182] width 47 height 39
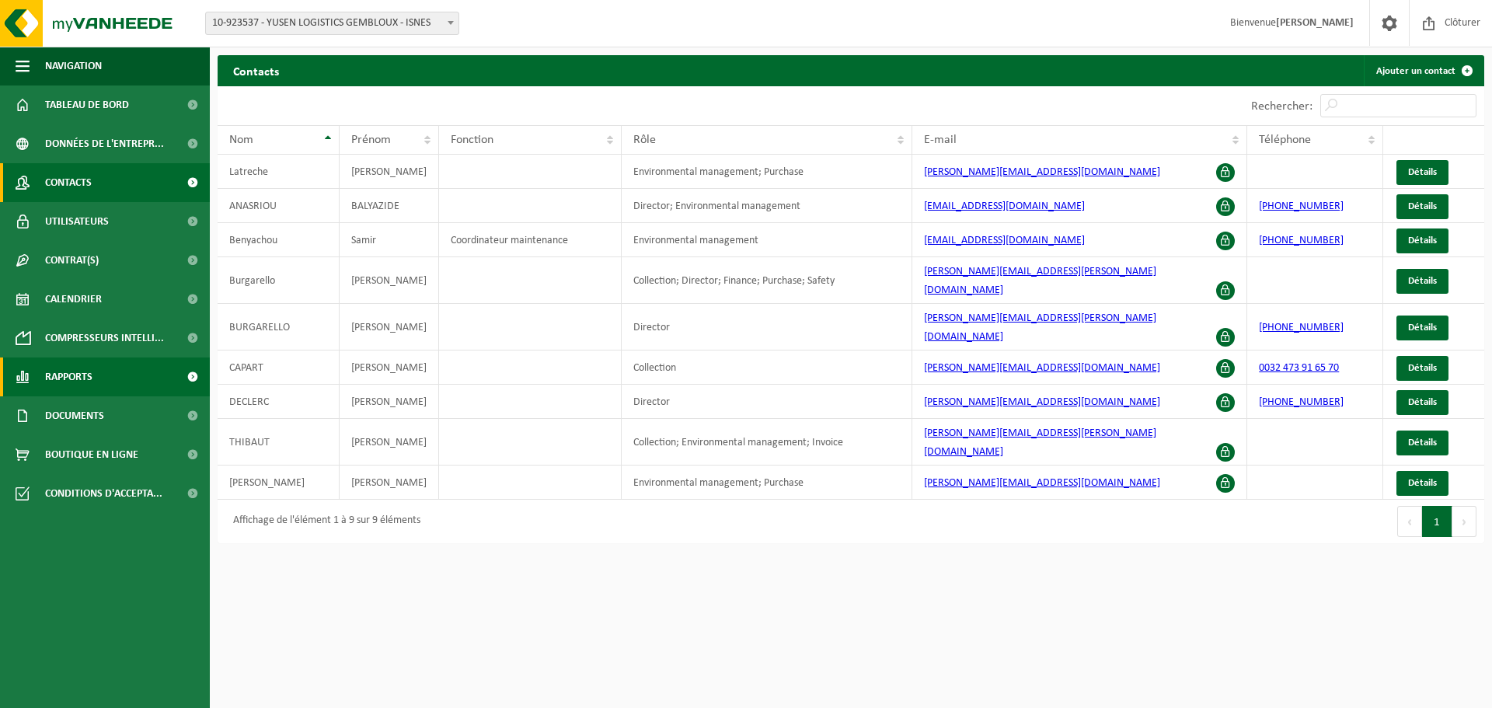
click at [63, 374] on span "Rapports" at bounding box center [68, 377] width 47 height 39
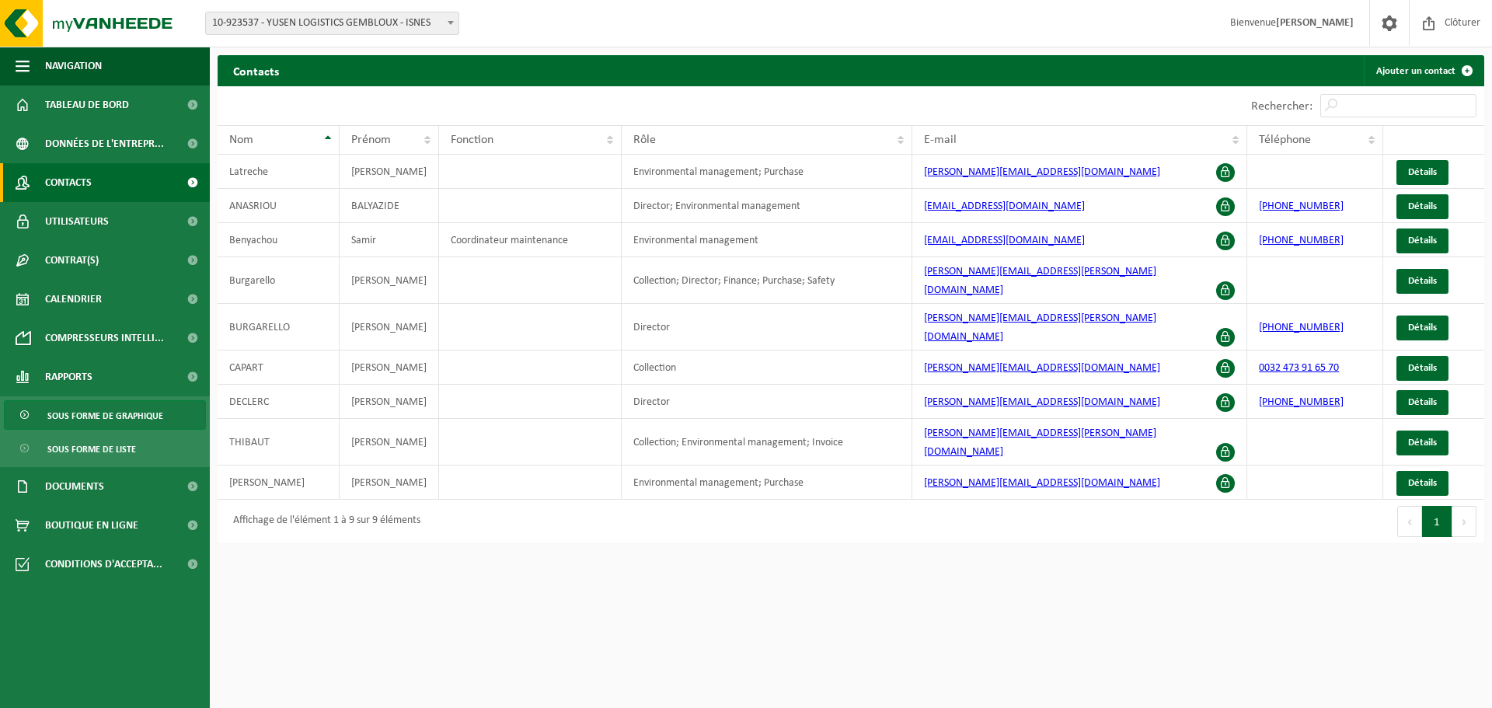
click at [92, 418] on span "Sous forme de graphique" at bounding box center [105, 416] width 116 height 30
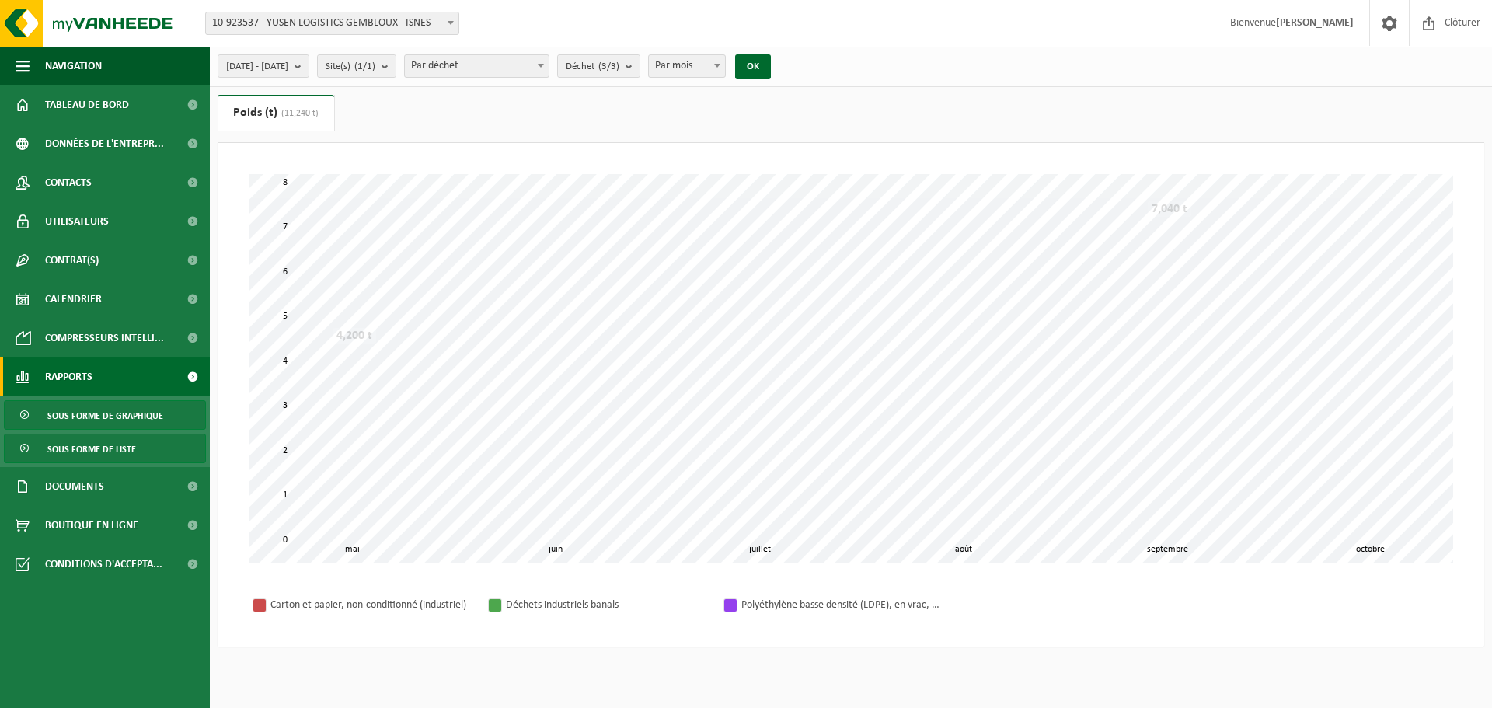
click at [85, 449] on span "Sous forme de liste" at bounding box center [91, 449] width 89 height 30
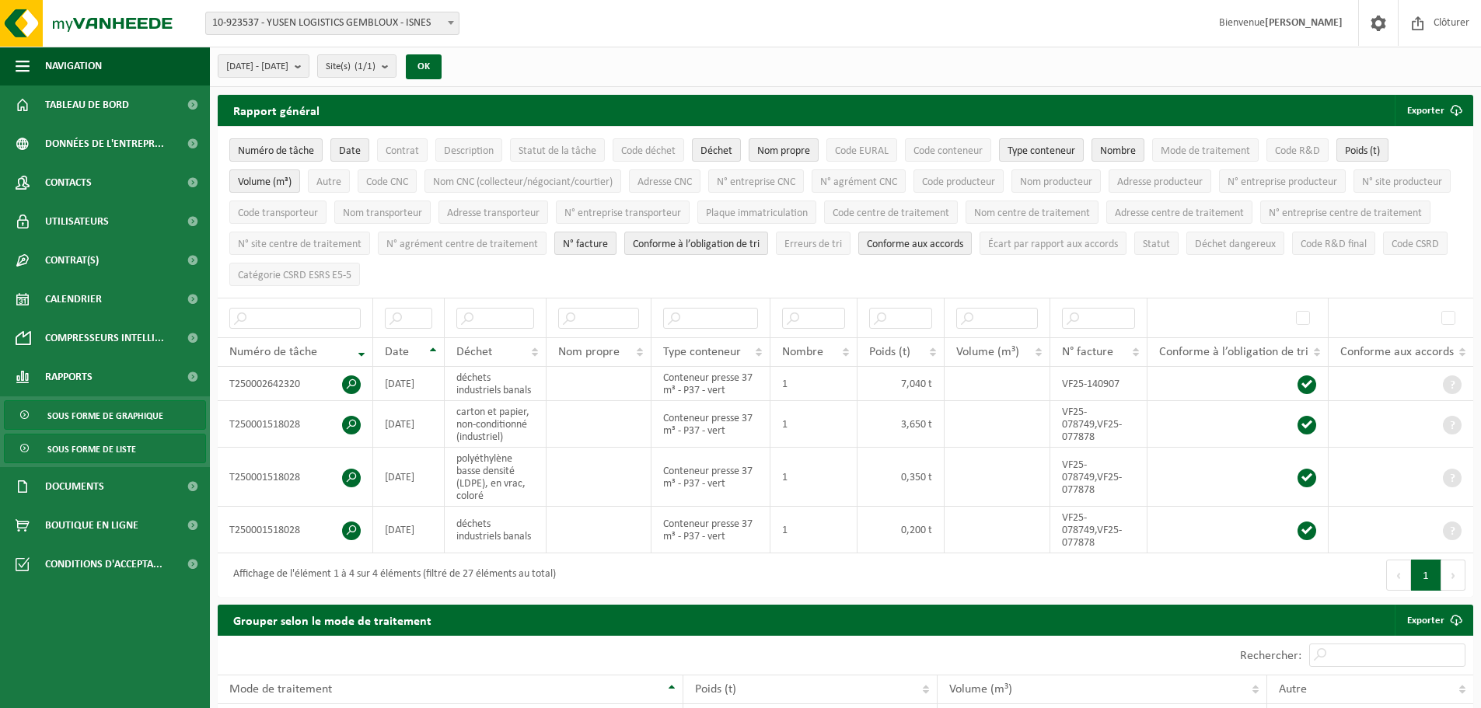
click at [85, 412] on span "Sous forme de graphique" at bounding box center [105, 416] width 116 height 30
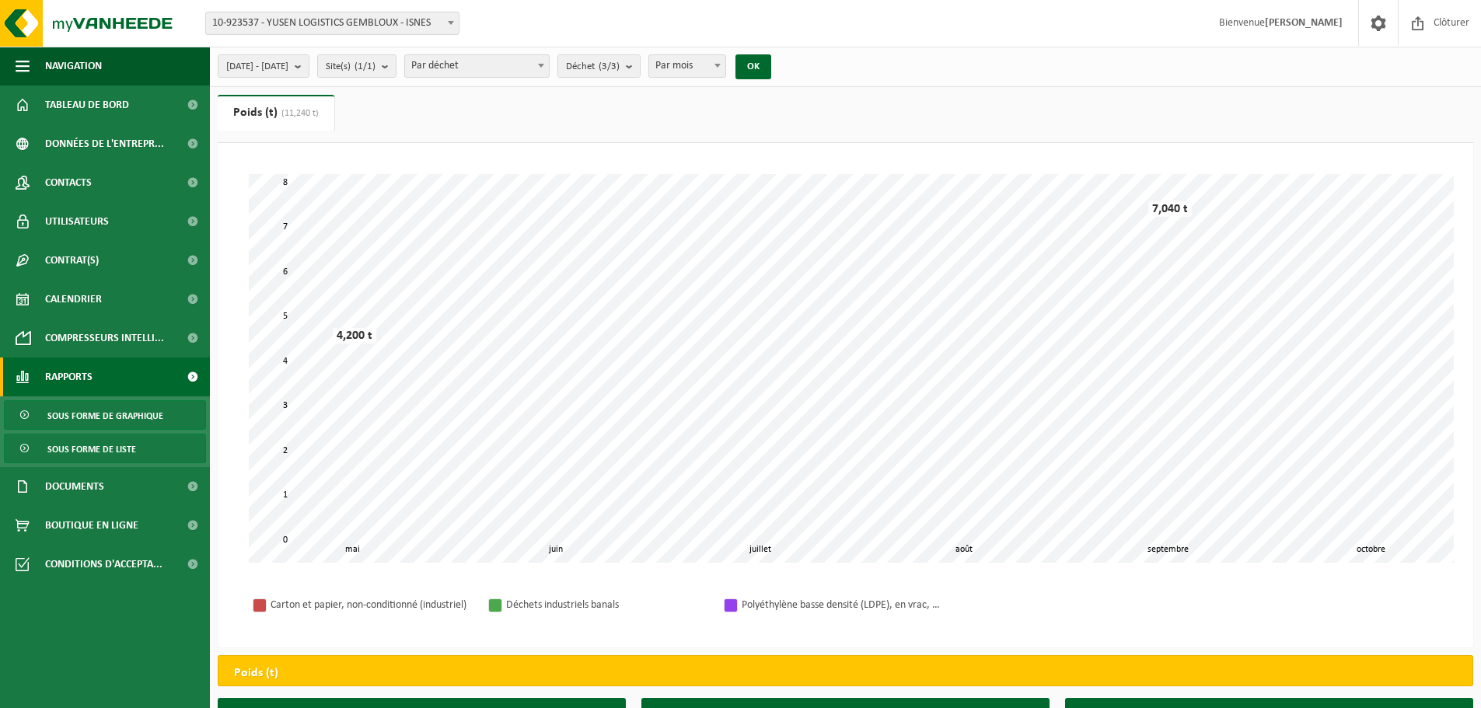
click at [99, 447] on span "Sous forme de liste" at bounding box center [91, 449] width 89 height 30
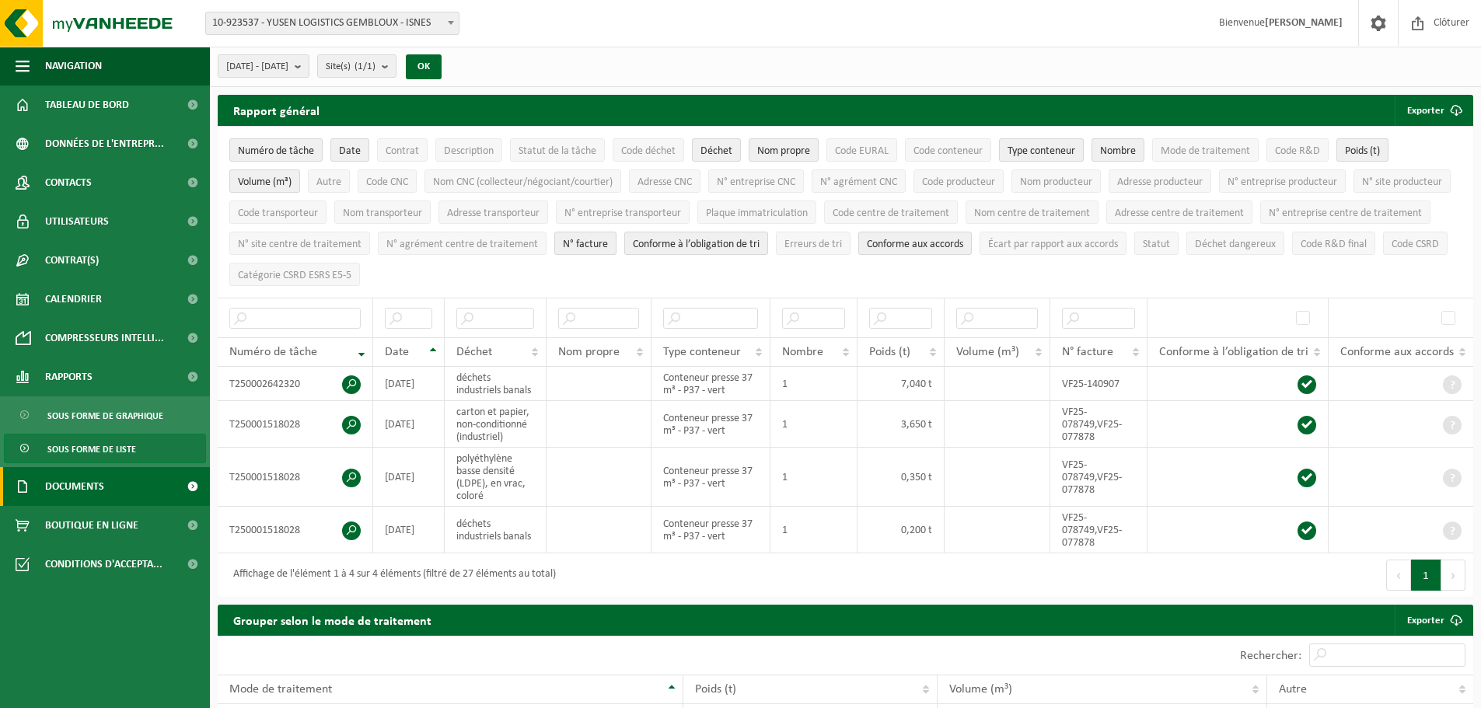
click at [82, 488] on span "Documents" at bounding box center [74, 486] width 59 height 39
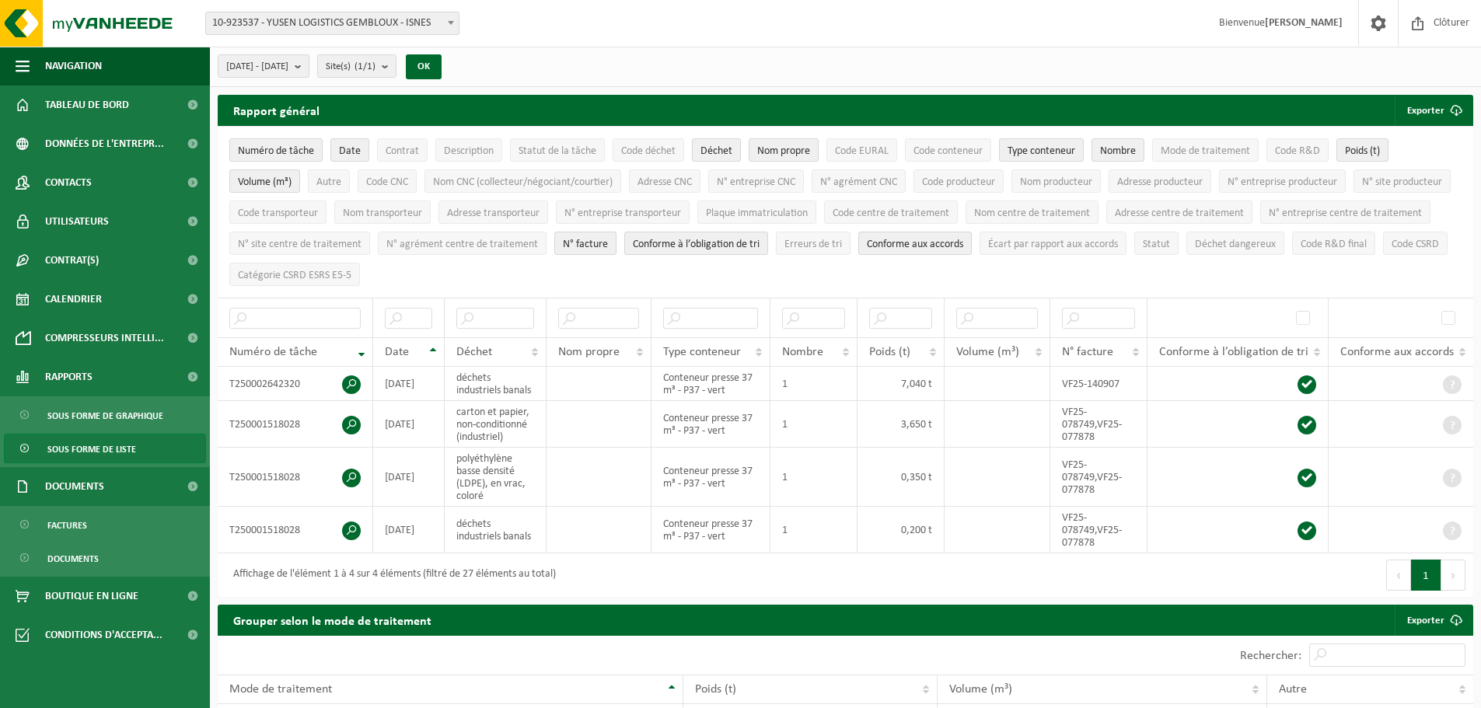
click at [78, 450] on span "Sous forme de liste" at bounding box center [91, 449] width 89 height 30
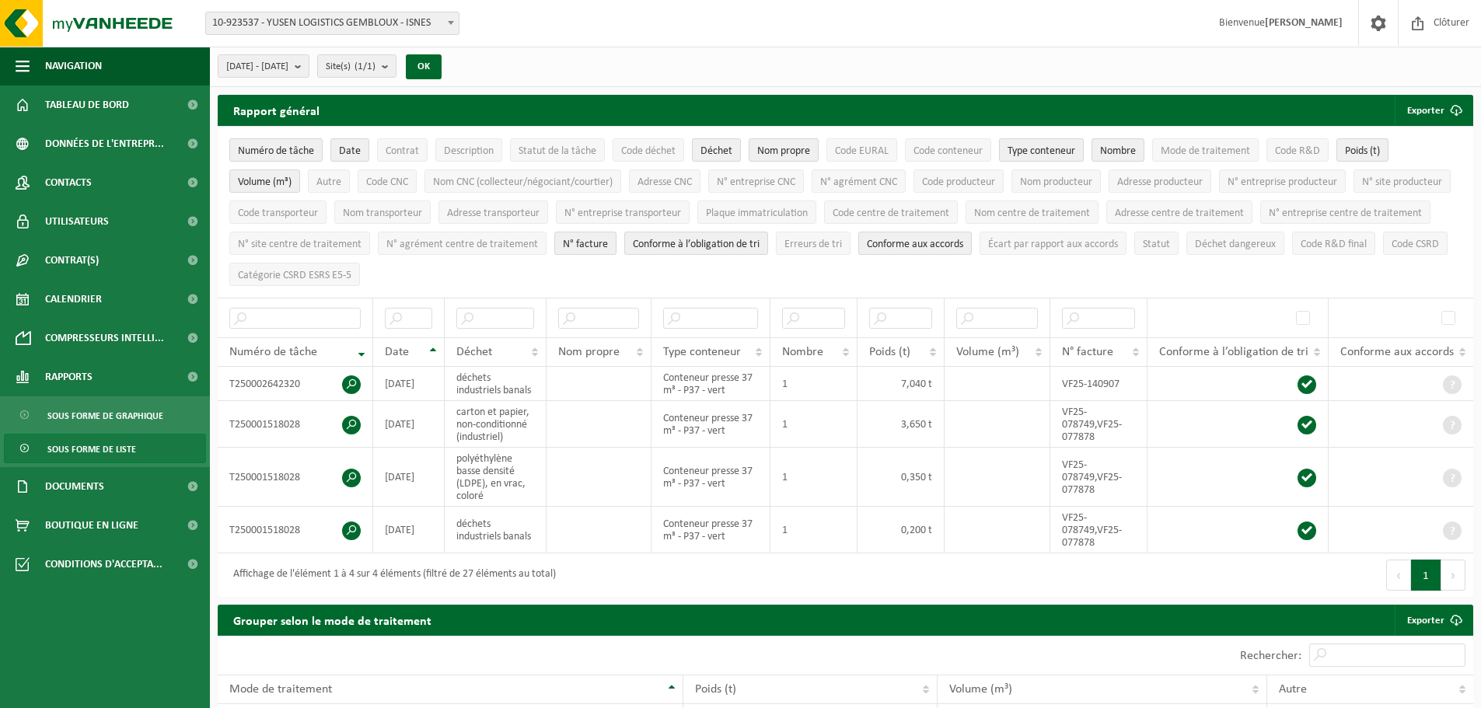
click at [73, 371] on span "Rapports" at bounding box center [68, 377] width 47 height 39
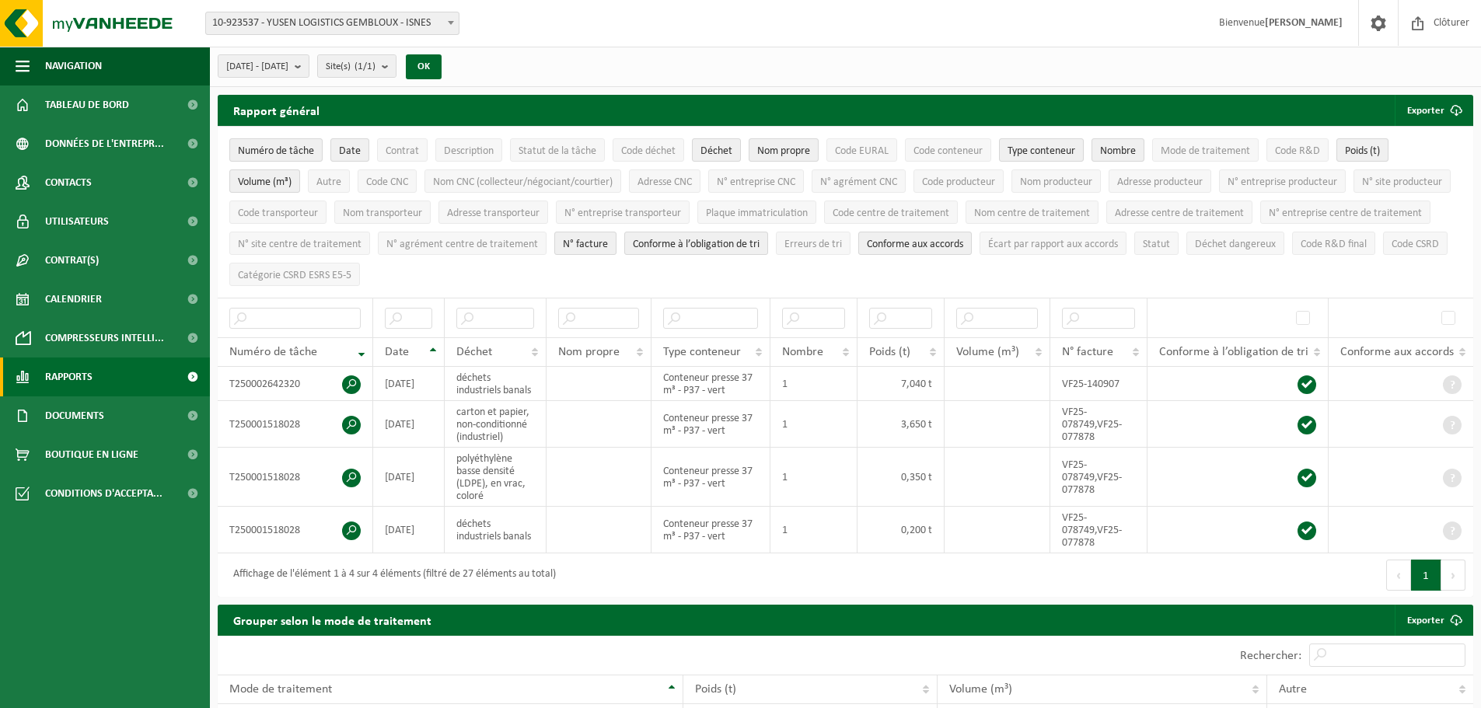
click at [95, 371] on link "Rapports" at bounding box center [105, 377] width 210 height 39
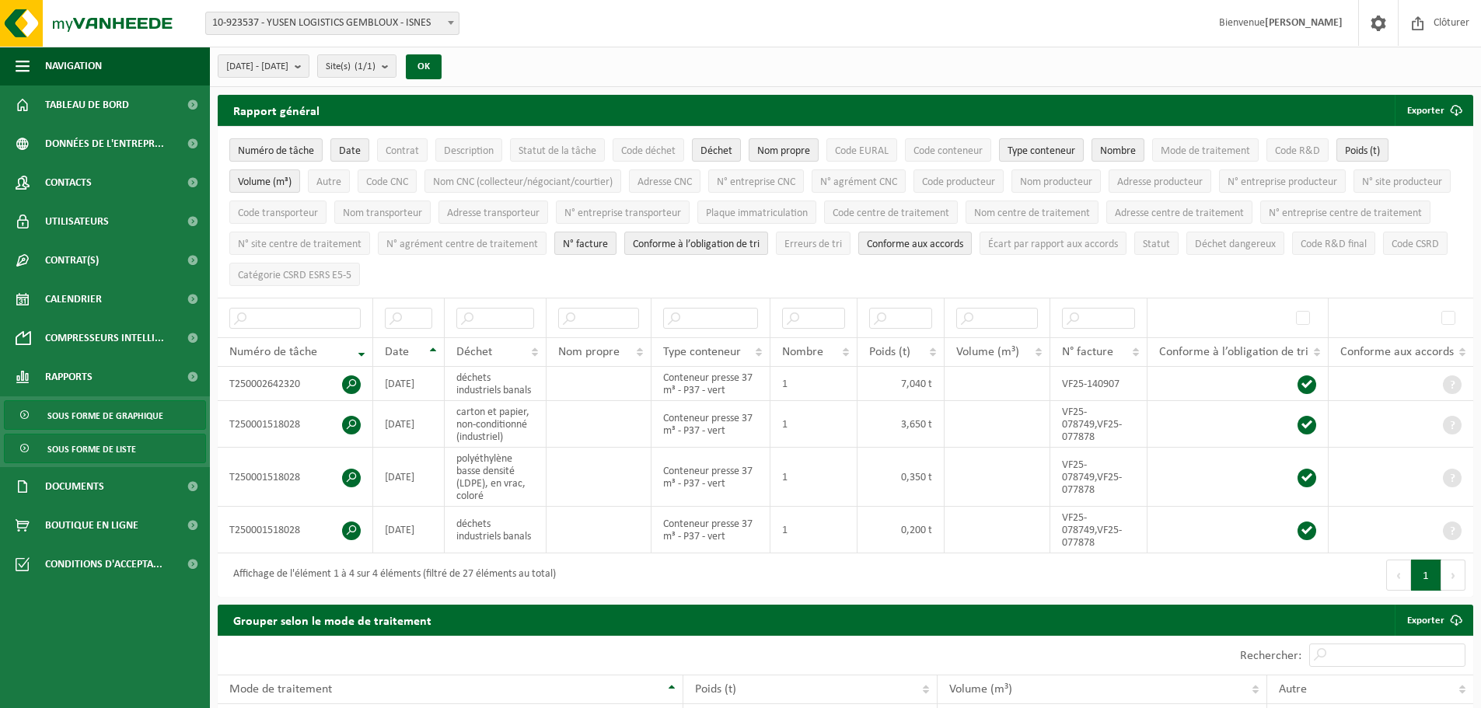
click at [95, 410] on span "Sous forme de graphique" at bounding box center [105, 416] width 116 height 30
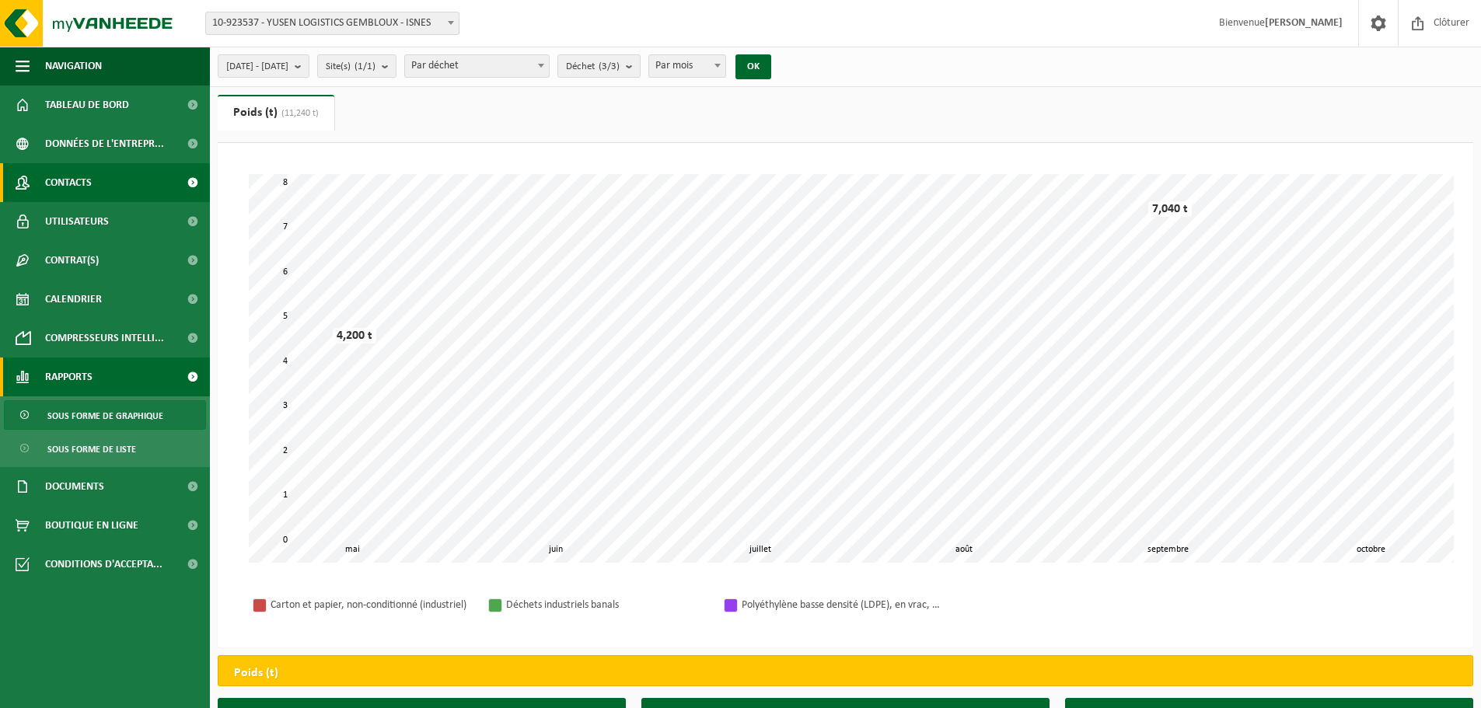
click at [27, 184] on span at bounding box center [23, 182] width 14 height 39
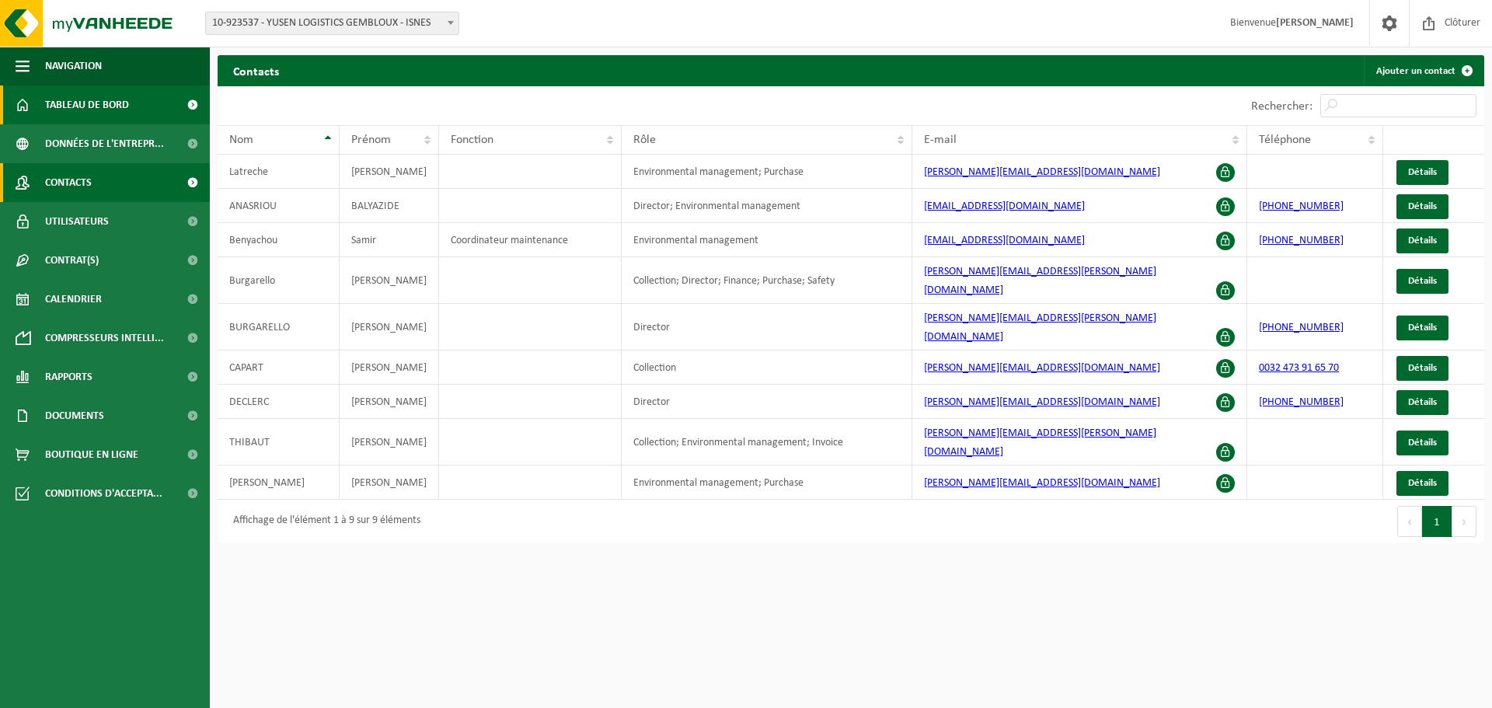
click at [90, 108] on span "Tableau de bord" at bounding box center [87, 104] width 84 height 39
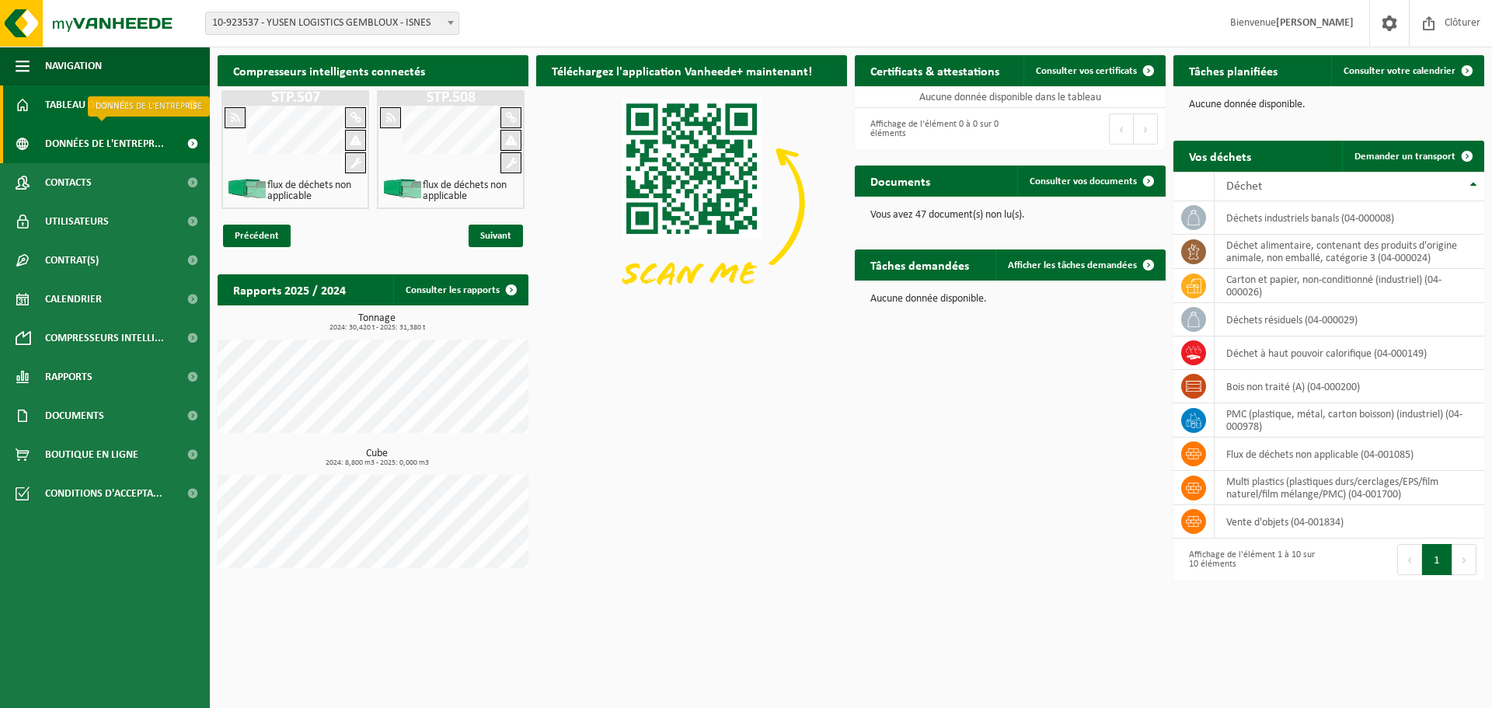
click at [119, 141] on span "Données de l'entrepr..." at bounding box center [104, 143] width 119 height 39
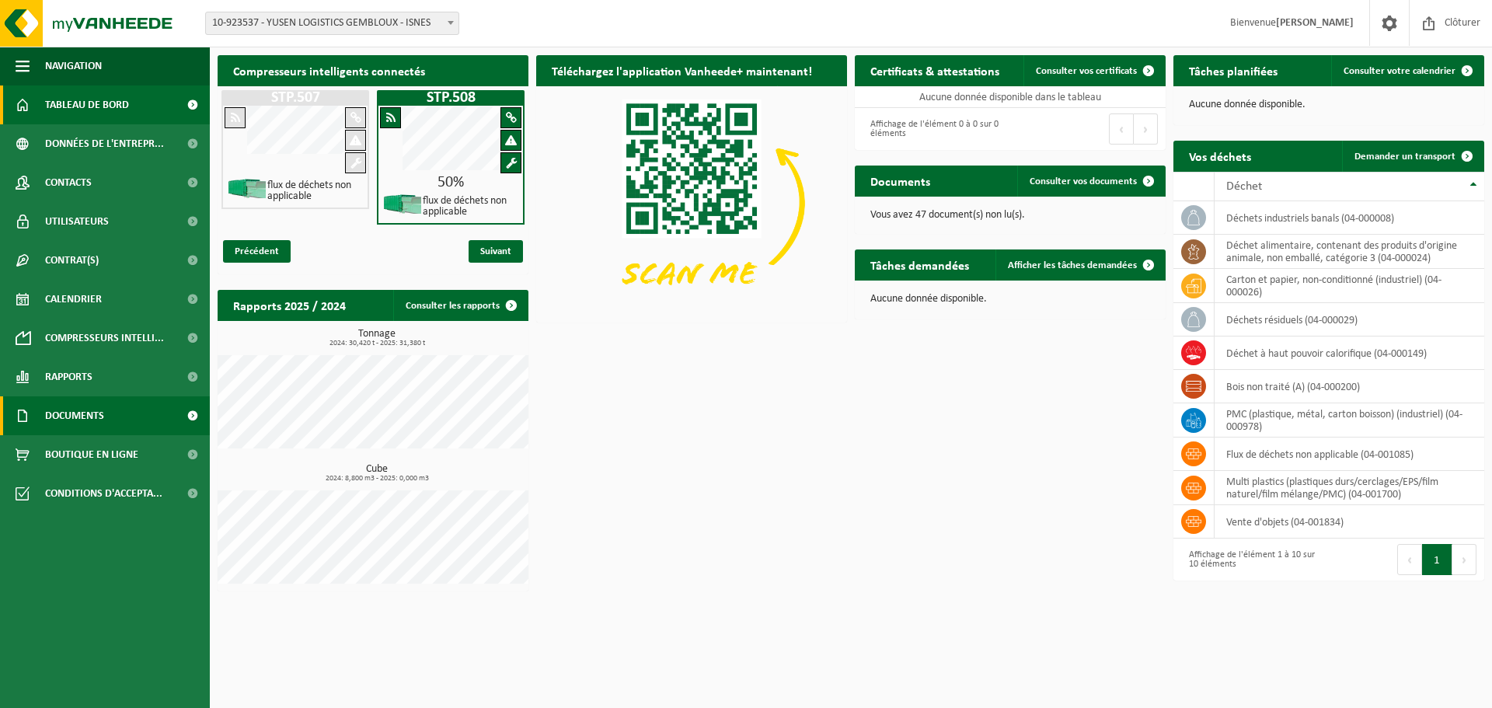
click at [54, 412] on span "Documents" at bounding box center [74, 415] width 59 height 39
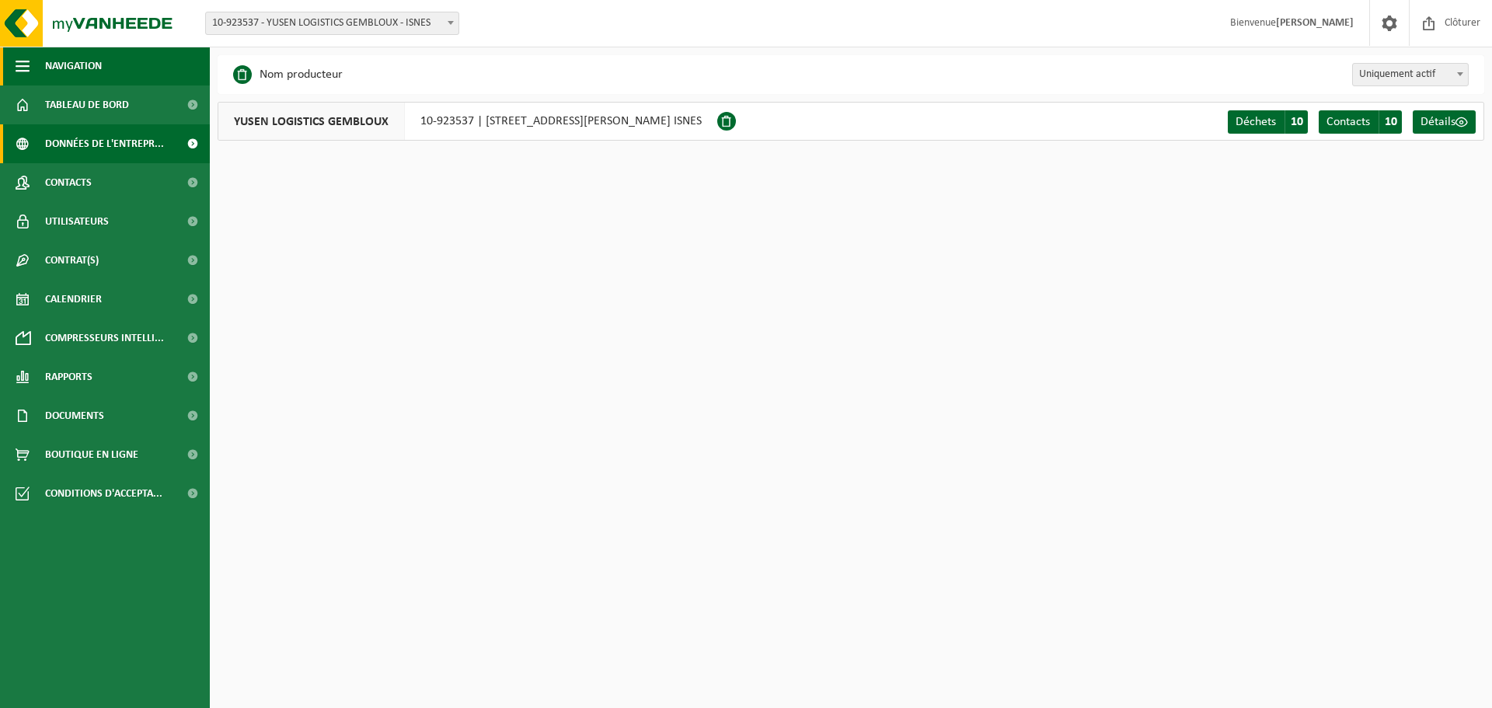
drag, startPoint x: 62, startPoint y: 68, endPoint x: 64, endPoint y: 61, distance: 7.9
click at [63, 64] on span "Navigation" at bounding box center [73, 66] width 57 height 39
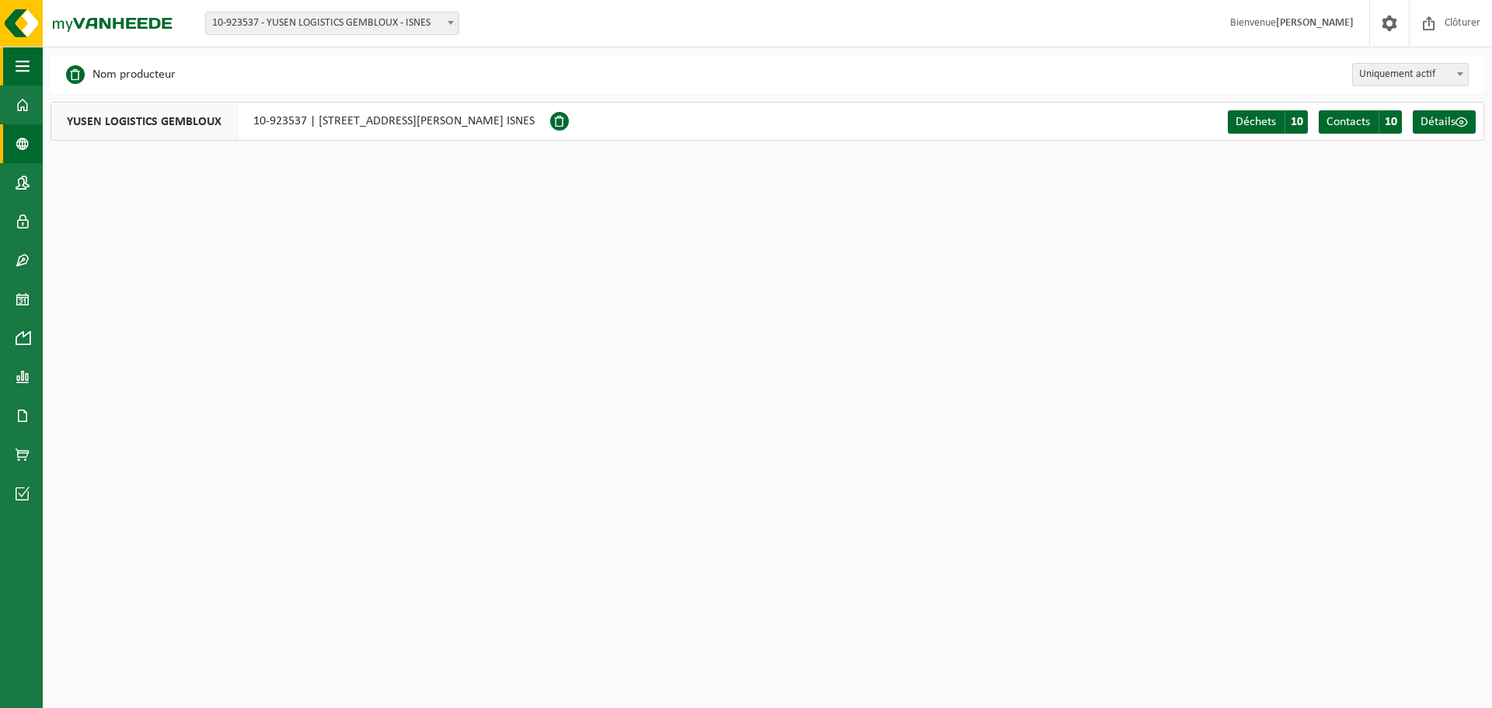
click at [2, 72] on button "Navigation" at bounding box center [21, 66] width 43 height 39
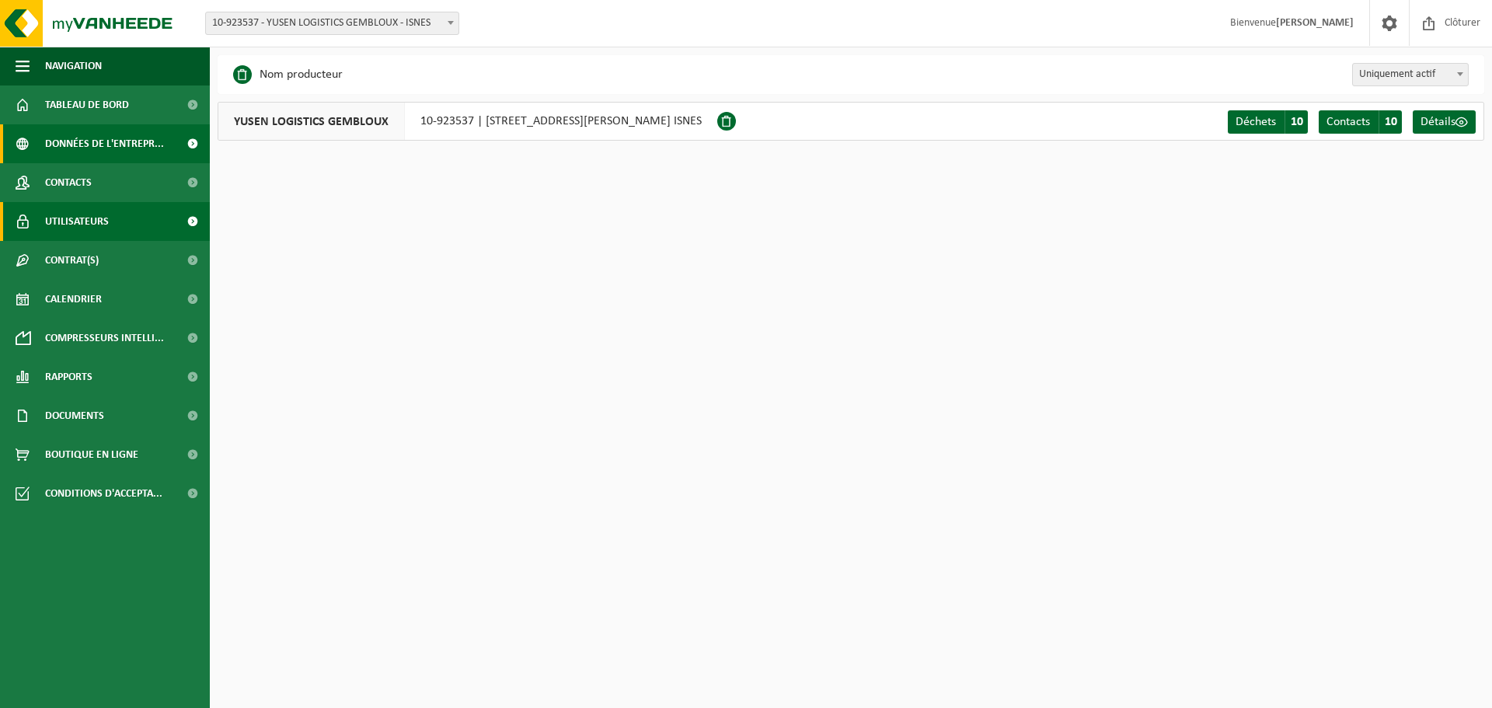
click at [142, 212] on link "Utilisateurs" at bounding box center [105, 221] width 210 height 39
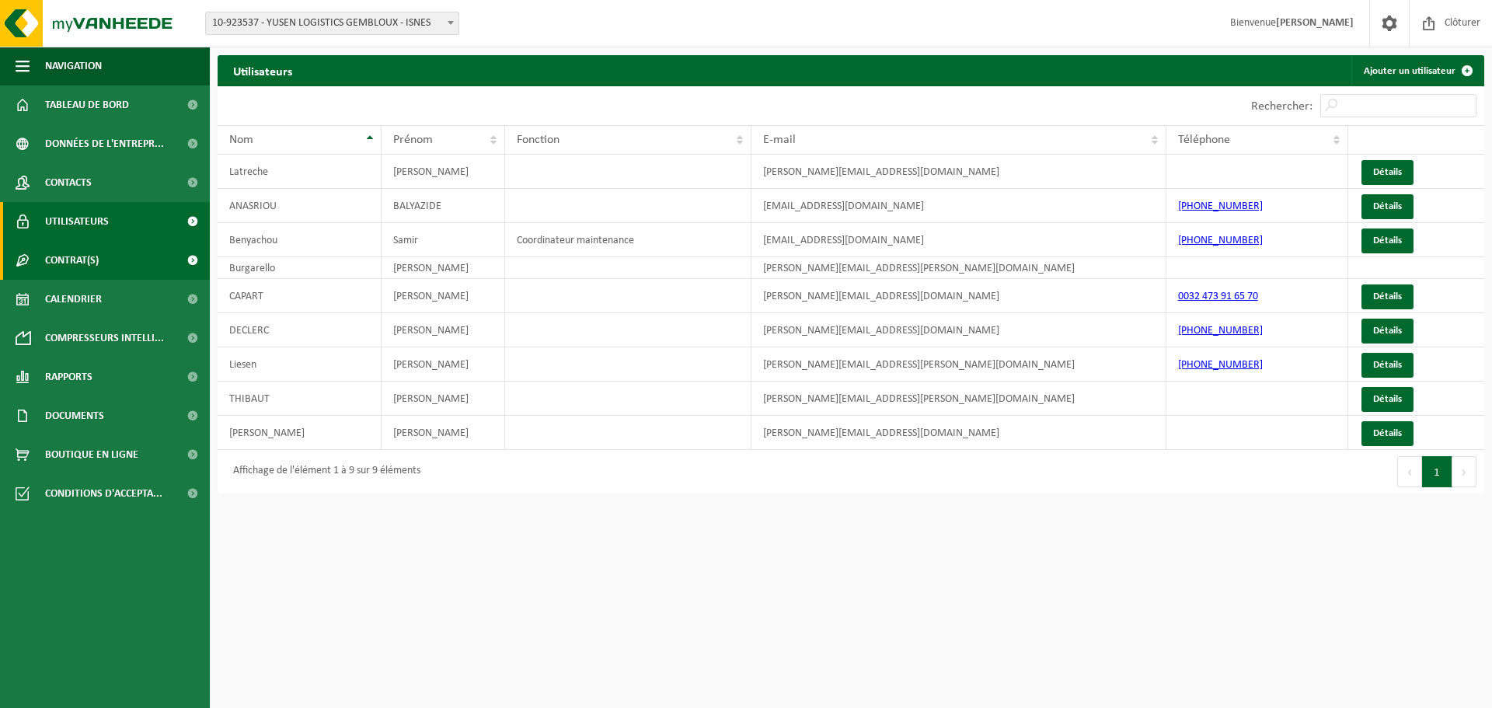
click at [133, 256] on link "Contrat(s)" at bounding box center [105, 260] width 210 height 39
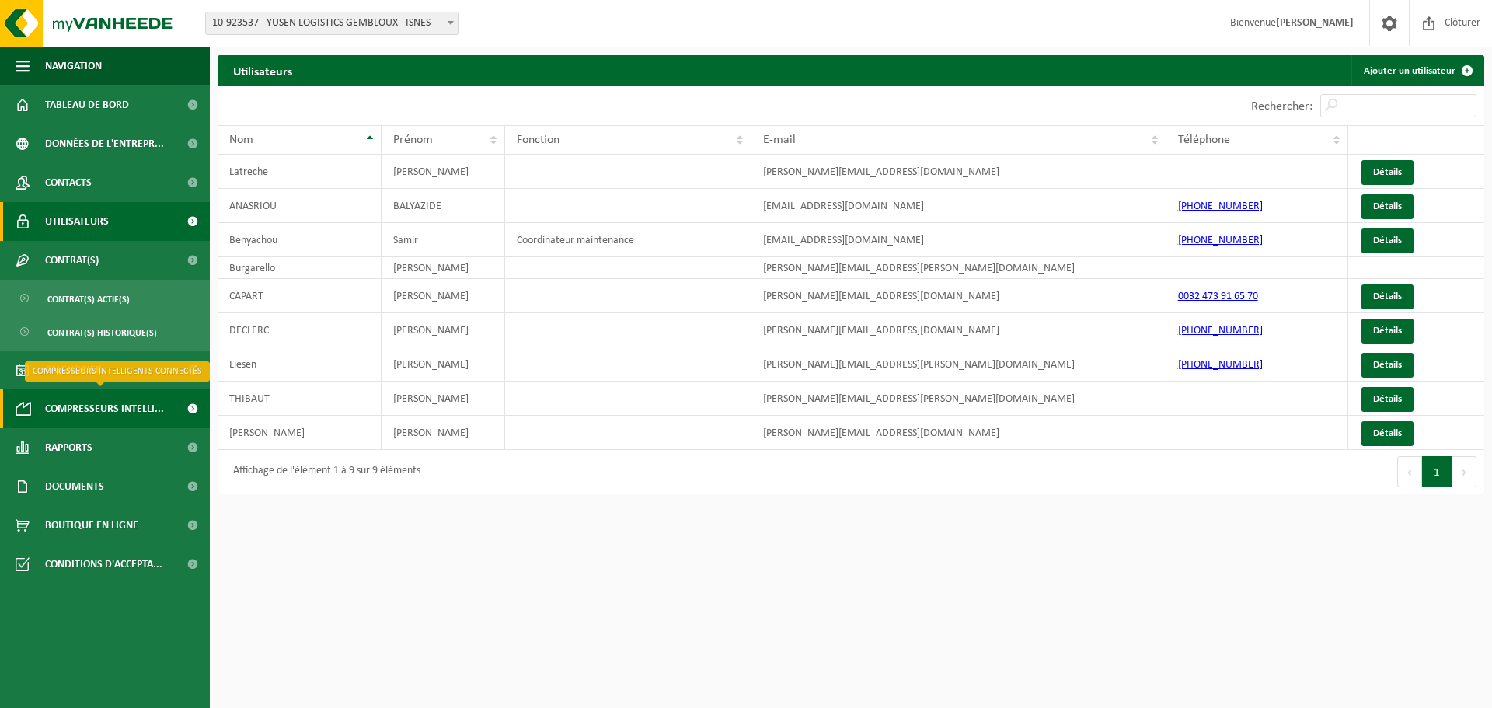
click at [117, 409] on span "Compresseurs intelli..." at bounding box center [104, 408] width 119 height 39
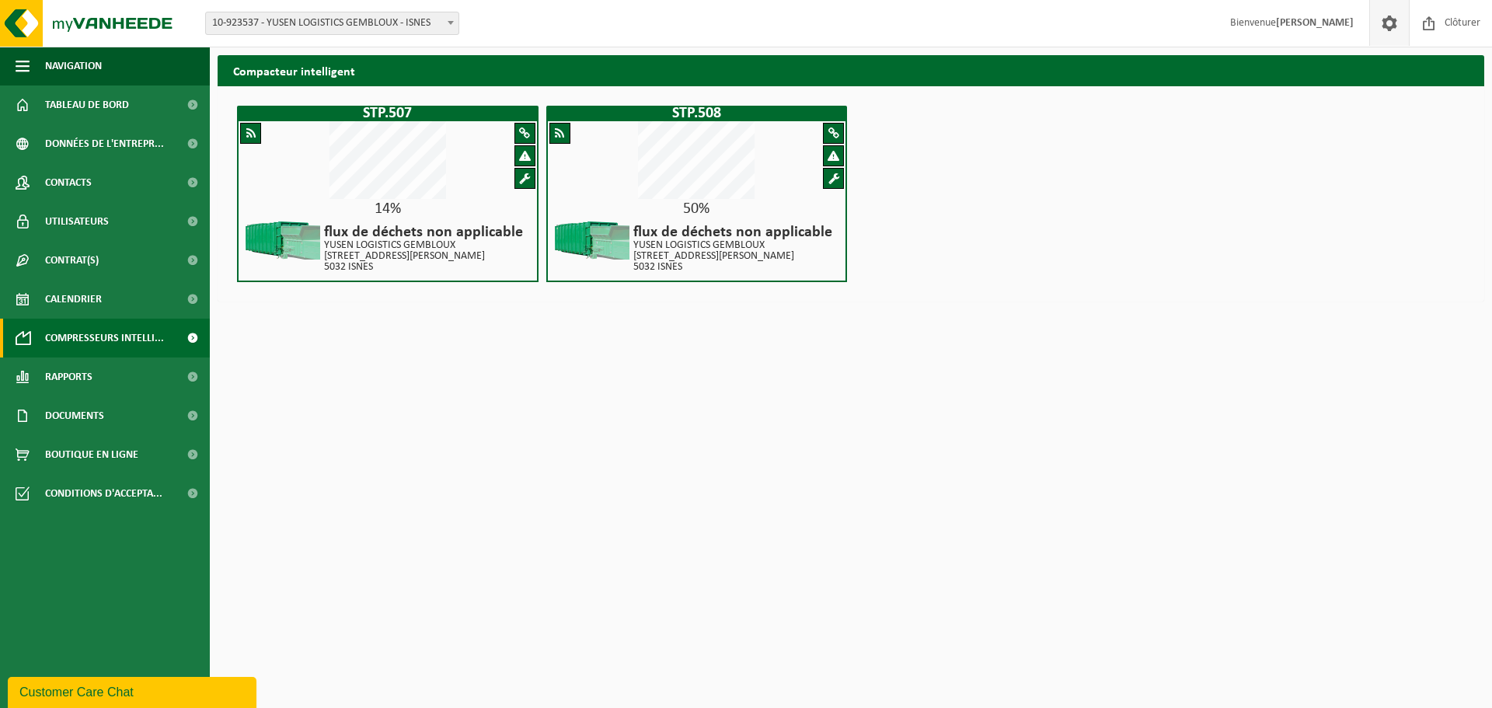
click at [1383, 22] on span at bounding box center [1389, 23] width 23 height 46
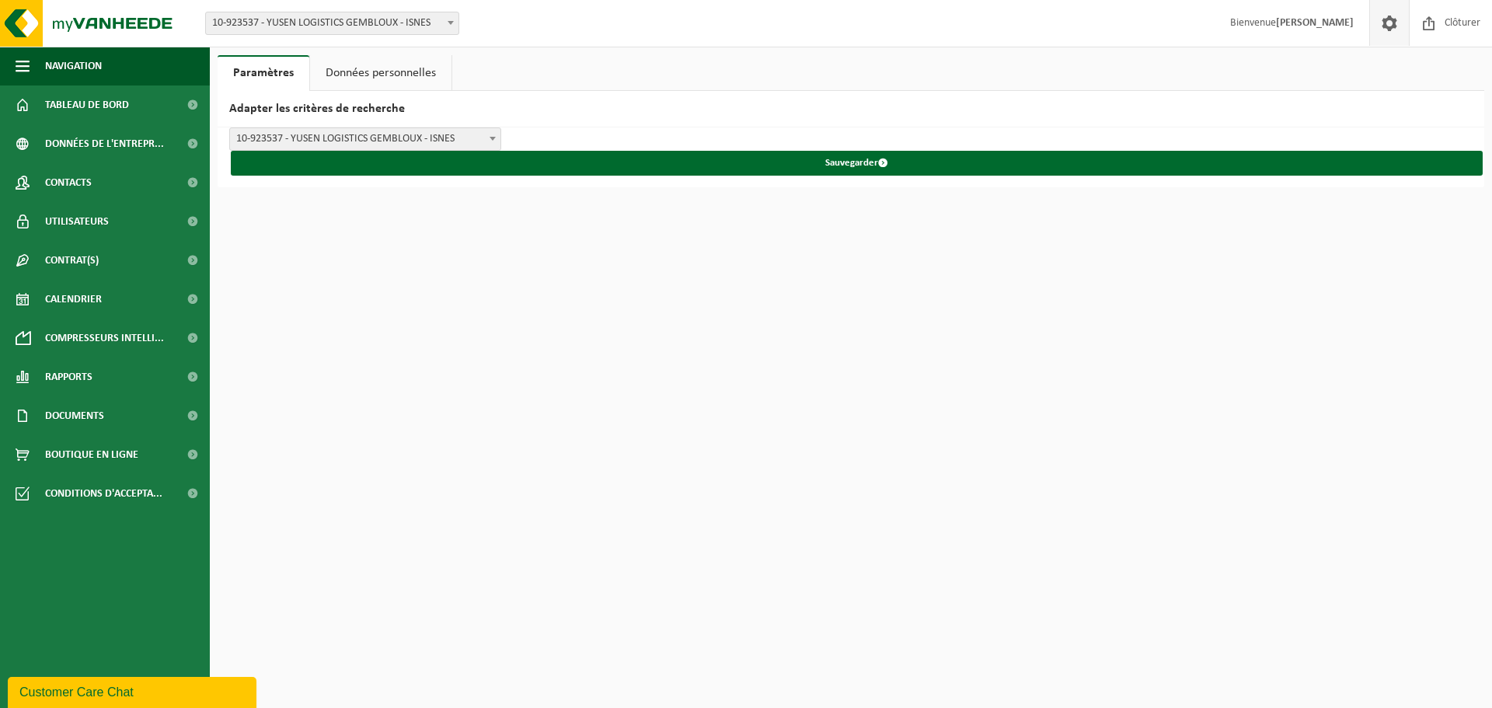
click at [372, 72] on link "Données personnelles" at bounding box center [380, 73] width 141 height 36
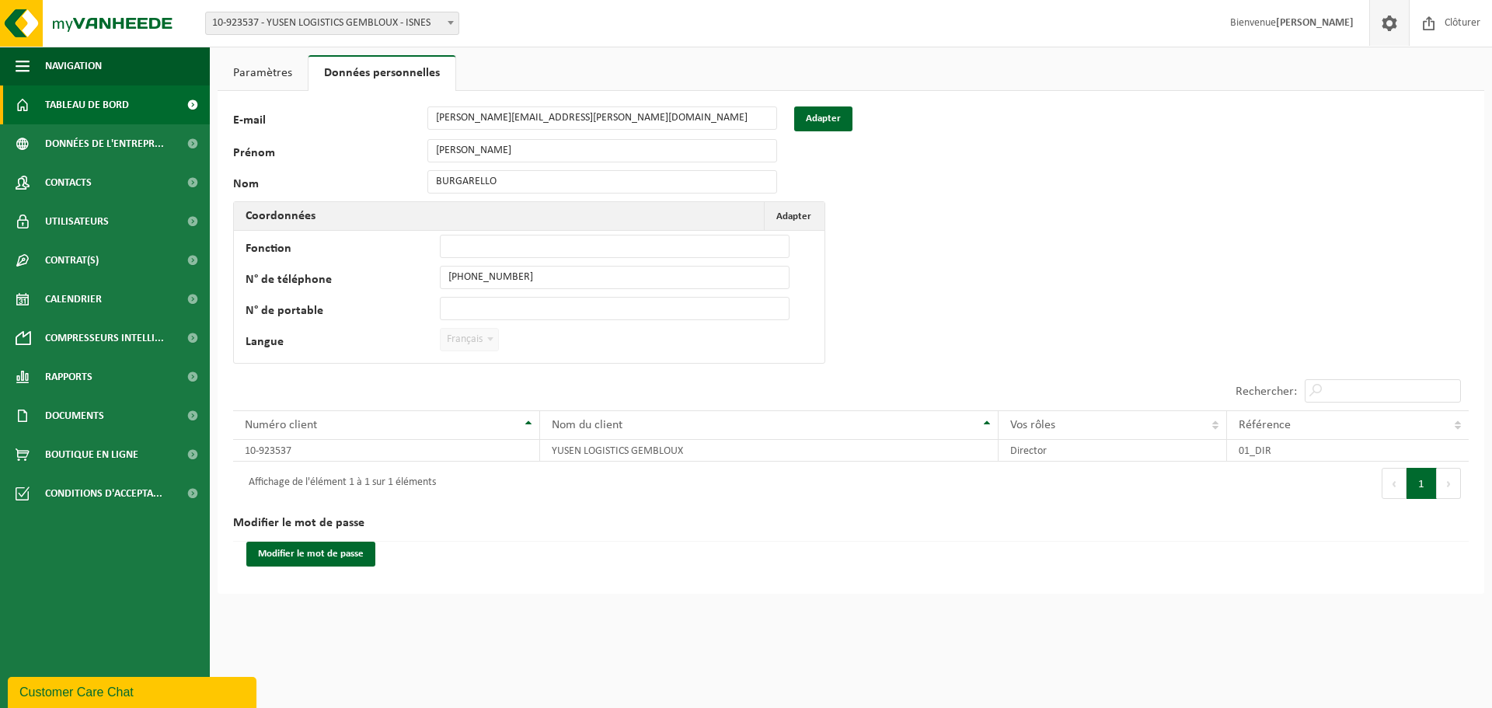
click at [81, 106] on span "Tableau de bord" at bounding box center [87, 104] width 84 height 39
